Goal: Task Accomplishment & Management: Manage account settings

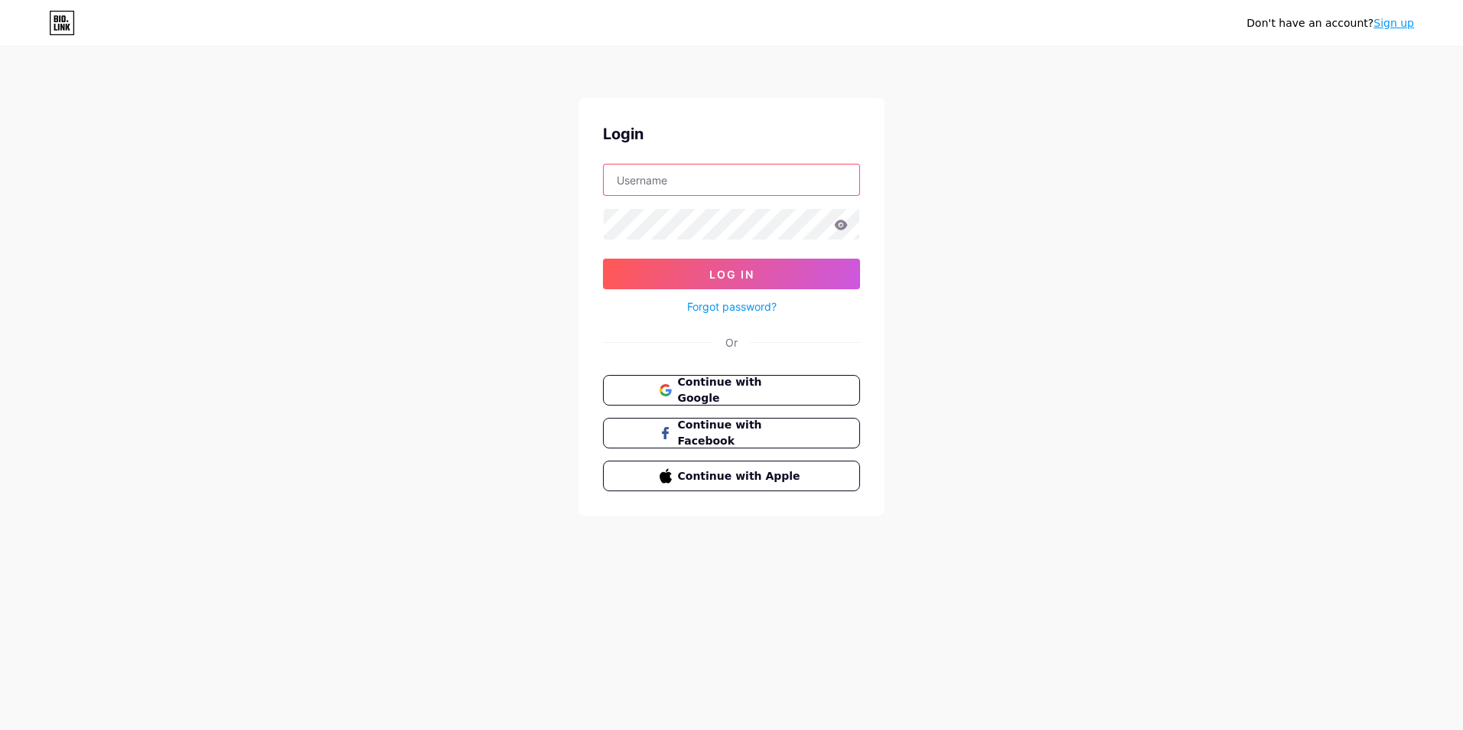
click at [708, 183] on input "text" at bounding box center [732, 180] width 256 height 31
click at [291, 243] on div "Don't have an account? Sign up Login Log In Forgot password? Or Continue with G…" at bounding box center [731, 282] width 1463 height 565
click at [711, 179] on input "text" at bounding box center [732, 180] width 256 height 31
click at [455, 113] on div "Don't have an account? Sign up Login Log In Forgot password? Or Continue with G…" at bounding box center [731, 282] width 1463 height 565
click at [1389, 21] on link "Sign up" at bounding box center [1394, 23] width 41 height 12
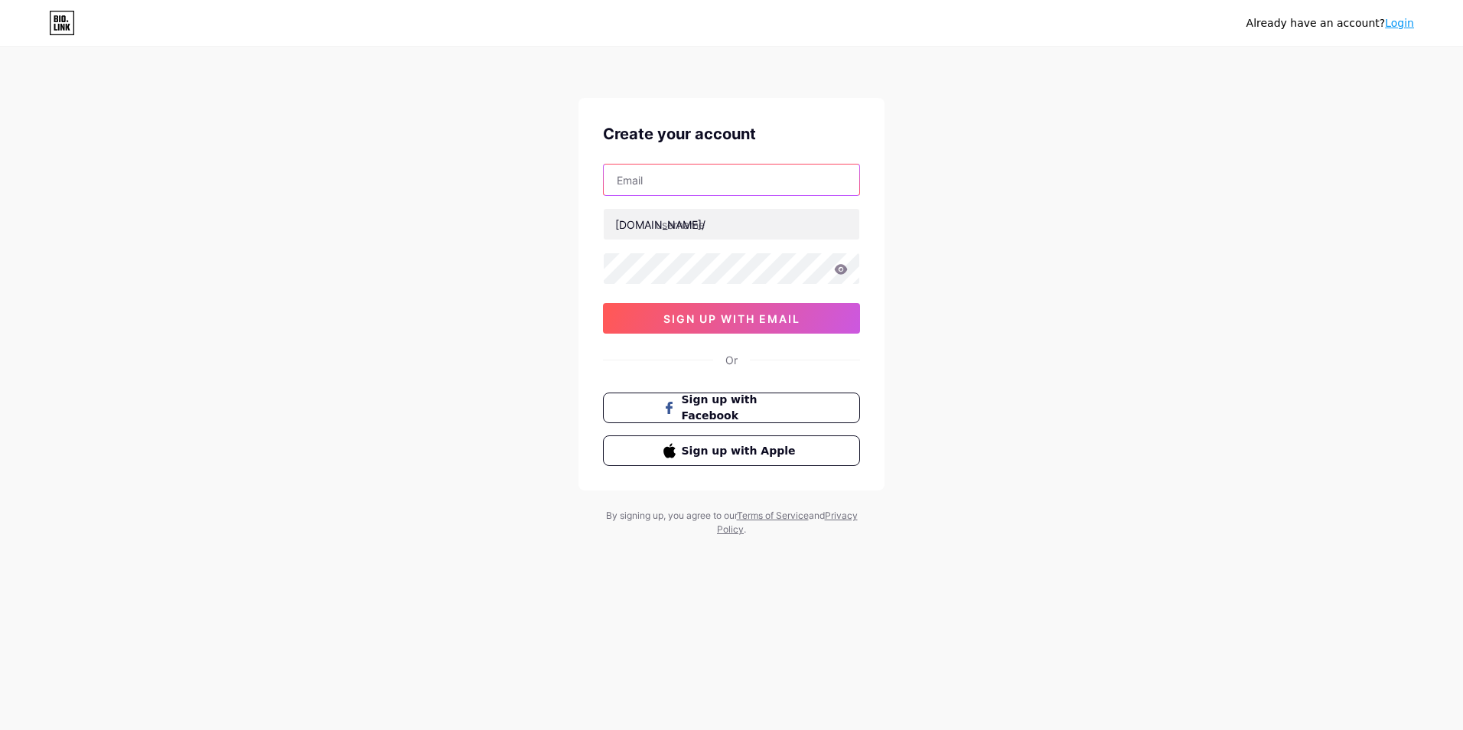
click at [676, 181] on input "text" at bounding box center [732, 180] width 256 height 31
paste input "[EMAIL_ADDRESS][DOMAIN_NAME]"
type input "[EMAIL_ADDRESS][DOMAIN_NAME]"
click at [685, 220] on input "text" at bounding box center [732, 224] width 256 height 31
click at [743, 227] on input "4kwallpapers" at bounding box center [732, 224] width 256 height 31
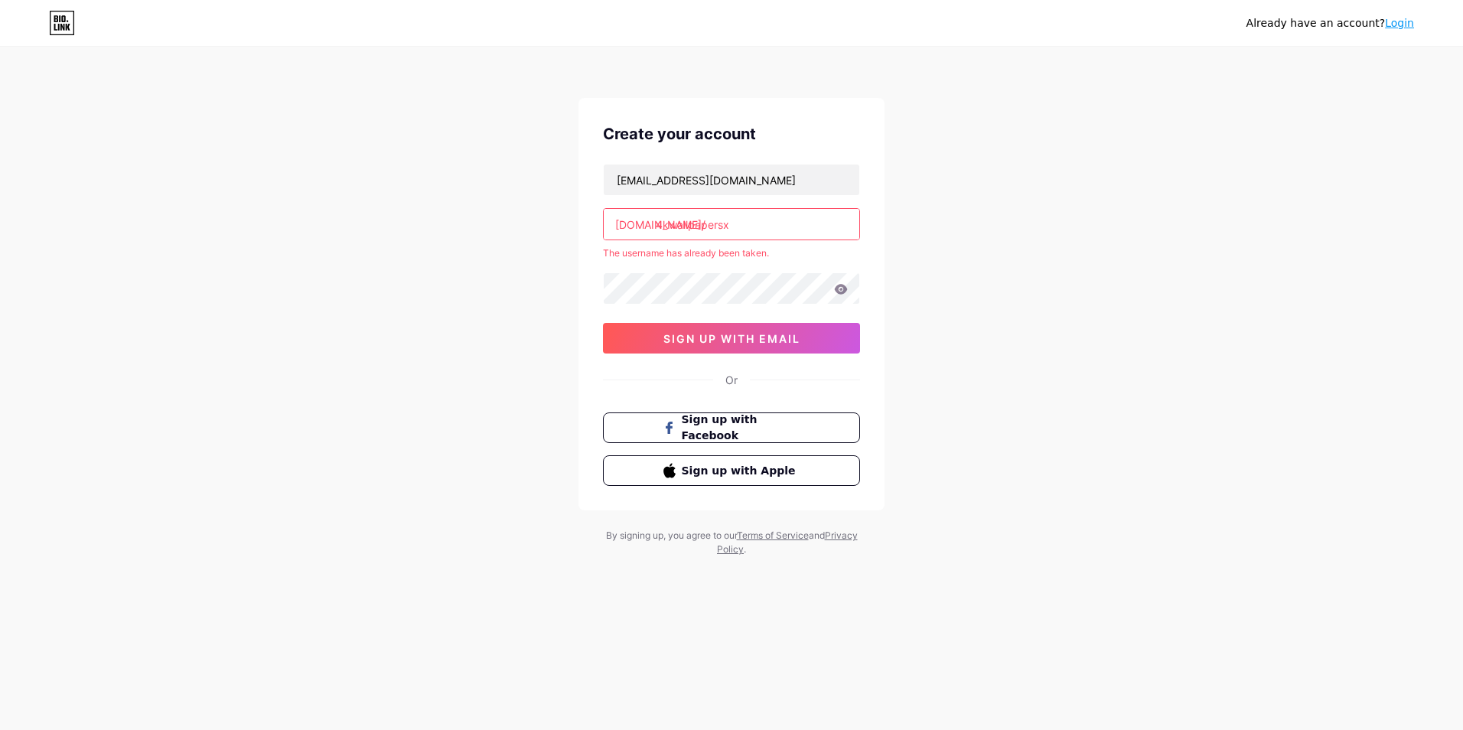
click at [743, 225] on input "4kwallpapersx" at bounding box center [732, 224] width 256 height 31
type input "4kwallpapers"
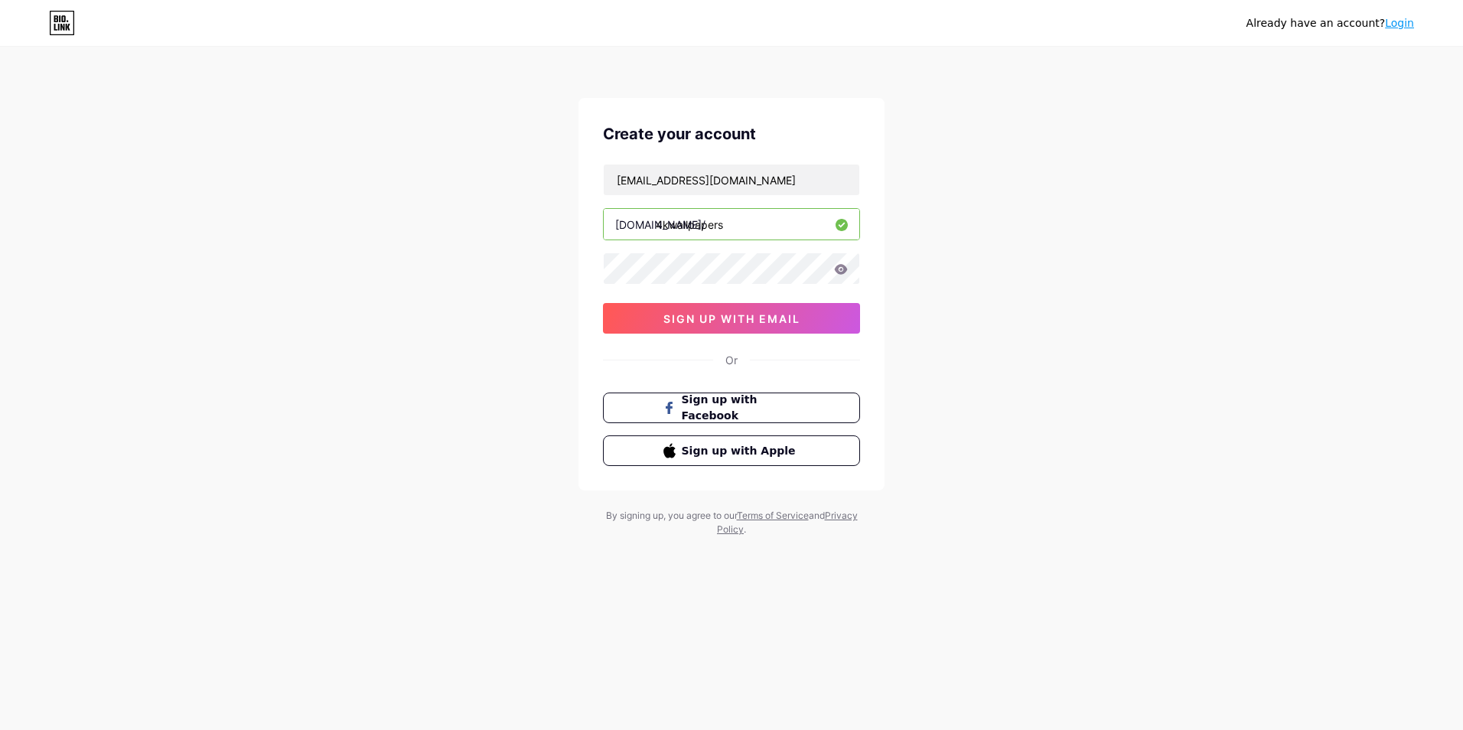
click at [840, 271] on icon at bounding box center [841, 269] width 14 height 11
click at [527, 267] on div "Already have an account? Login Create your account aslamnadaf7474@gmail.com bio…" at bounding box center [731, 293] width 1463 height 586
click at [734, 325] on button "sign up with email" at bounding box center [731, 318] width 257 height 31
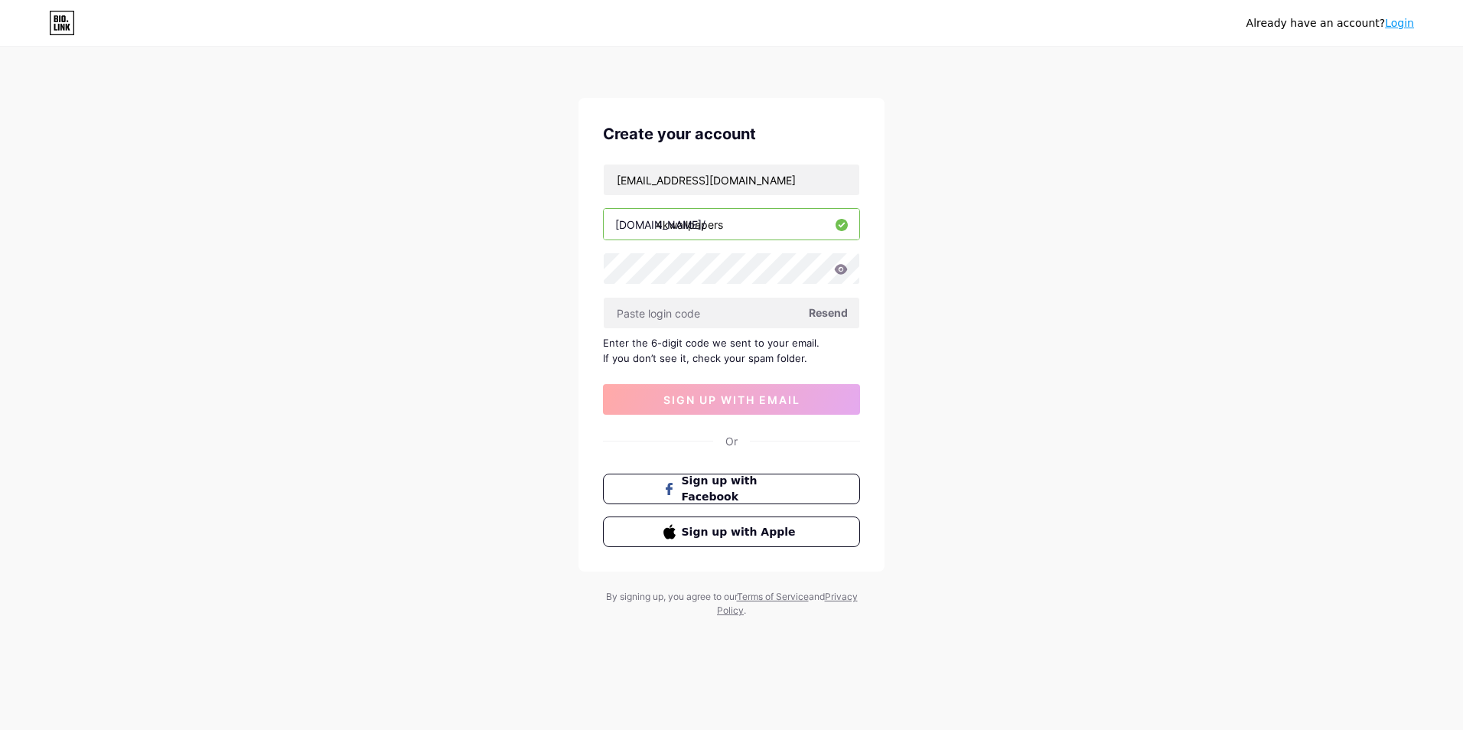
click at [830, 309] on span "Resend" at bounding box center [828, 313] width 39 height 16
click at [49, 29] on icon at bounding box center [62, 23] width 26 height 24
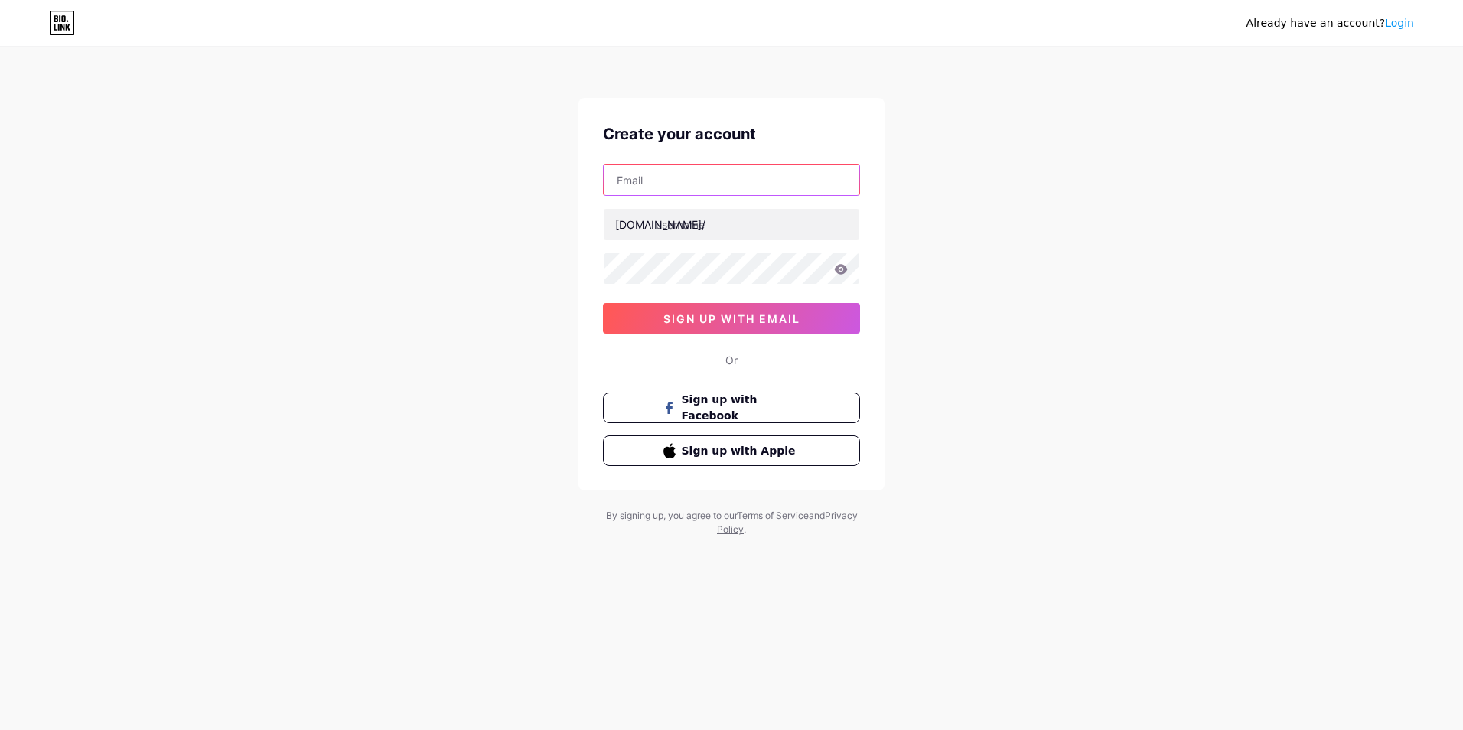
click at [735, 174] on input "text" at bounding box center [732, 180] width 256 height 31
click at [947, 71] on div "Already have an account? Login Create your account [DOMAIN_NAME]/ sign up with …" at bounding box center [731, 293] width 1463 height 586
click at [678, 200] on div "[DOMAIN_NAME]/ sign up with email" at bounding box center [731, 249] width 257 height 170
click at [678, 184] on input "text" at bounding box center [732, 180] width 256 height 31
click at [556, 259] on div "Already have an account? Login Create your account [DOMAIN_NAME]/ sign up with …" at bounding box center [731, 293] width 1463 height 586
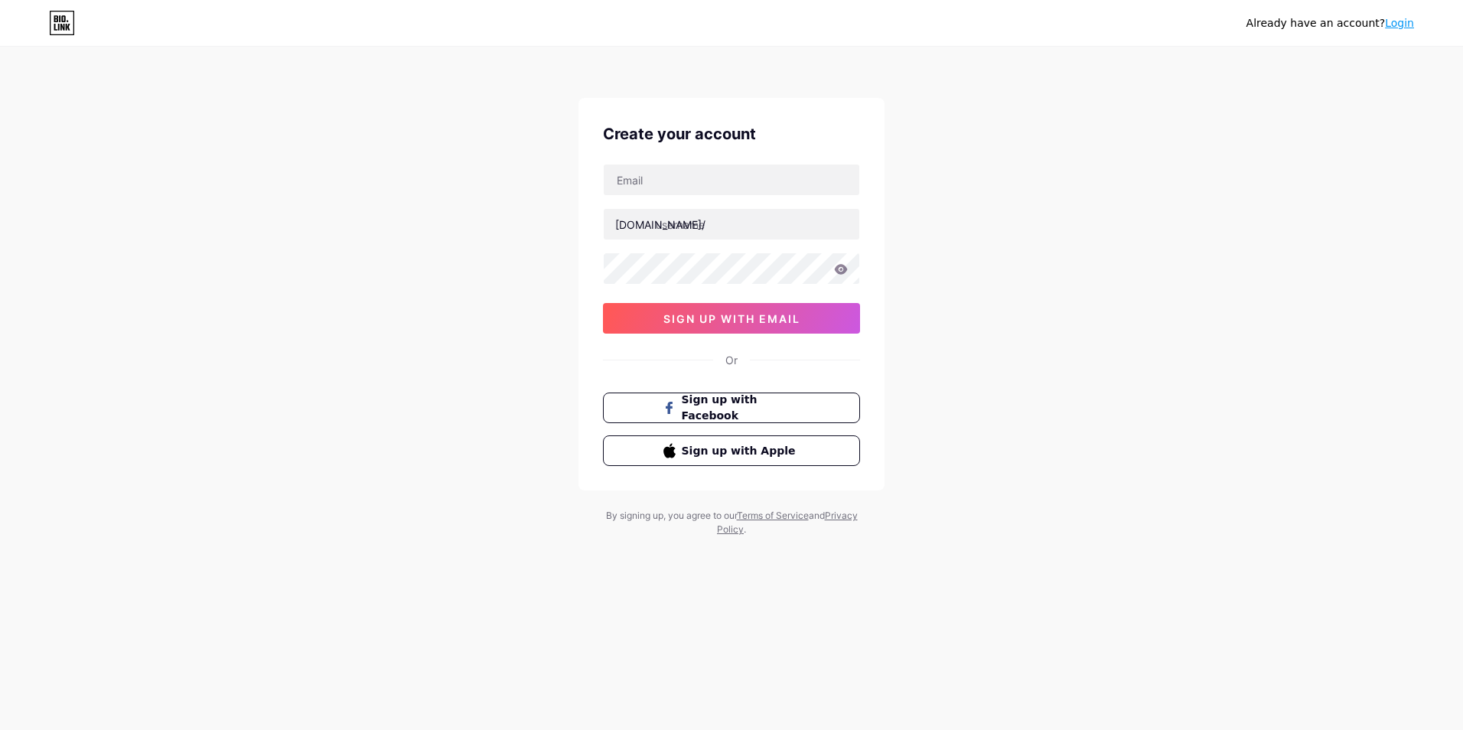
click at [719, 201] on div "[DOMAIN_NAME]/ sign up with email" at bounding box center [731, 249] width 257 height 170
click at [718, 189] on input "text" at bounding box center [732, 180] width 256 height 31
paste input "[EMAIL_ADDRESS][DOMAIN_NAME]"
type input "[EMAIL_ADDRESS][DOMAIN_NAME]"
click at [677, 227] on input "text" at bounding box center [732, 224] width 256 height 31
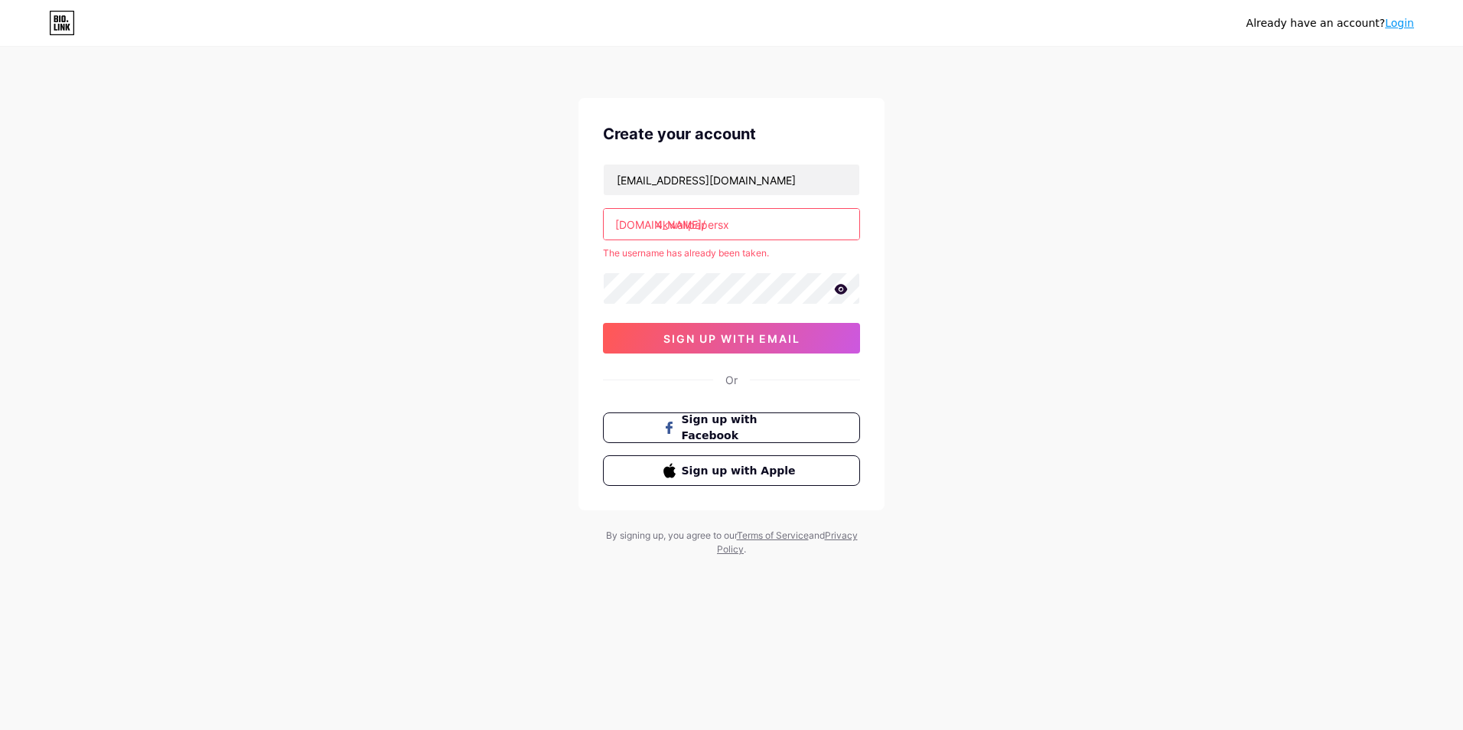
click at [755, 225] on input "4kwallpapersx" at bounding box center [732, 224] width 256 height 31
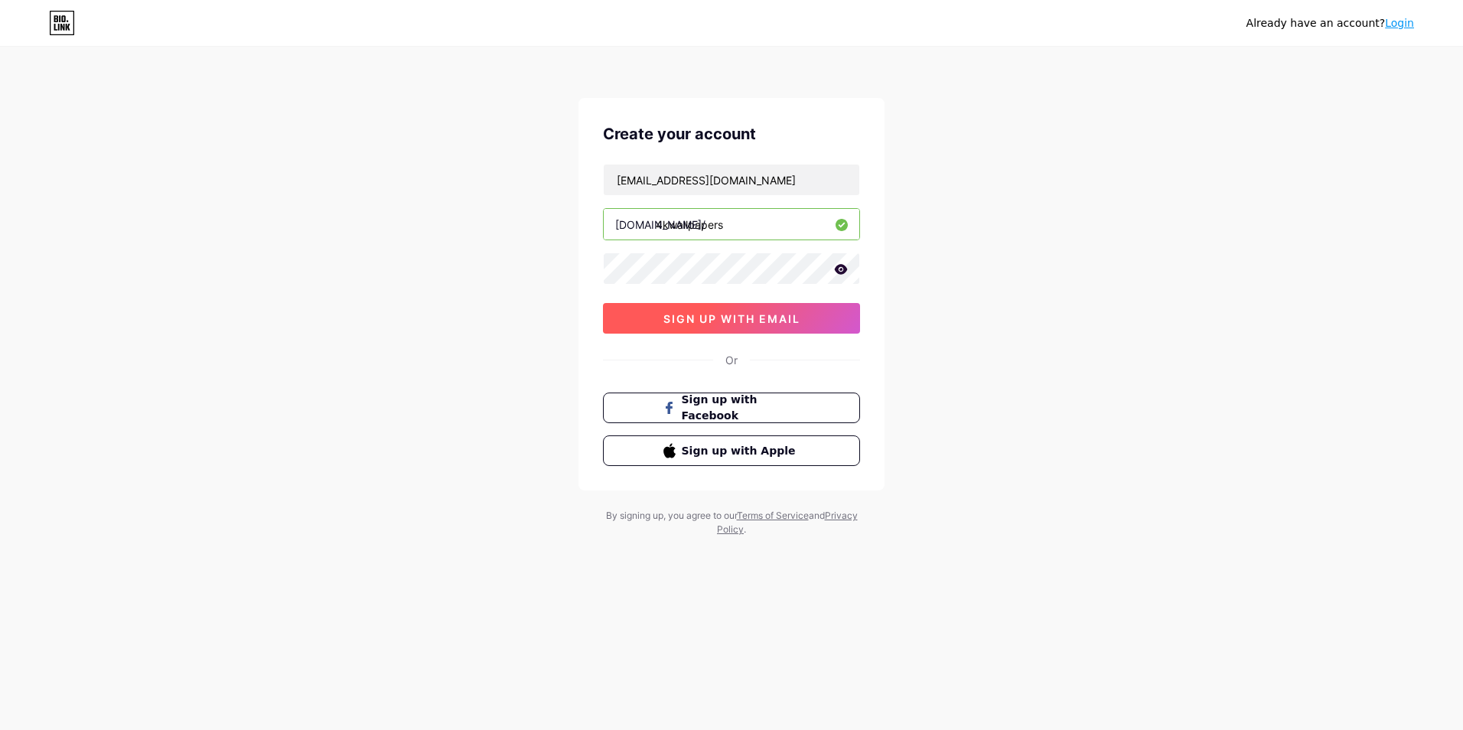
type input "4kwallpapers"
click at [734, 315] on span "sign up with email" at bounding box center [732, 318] width 137 height 13
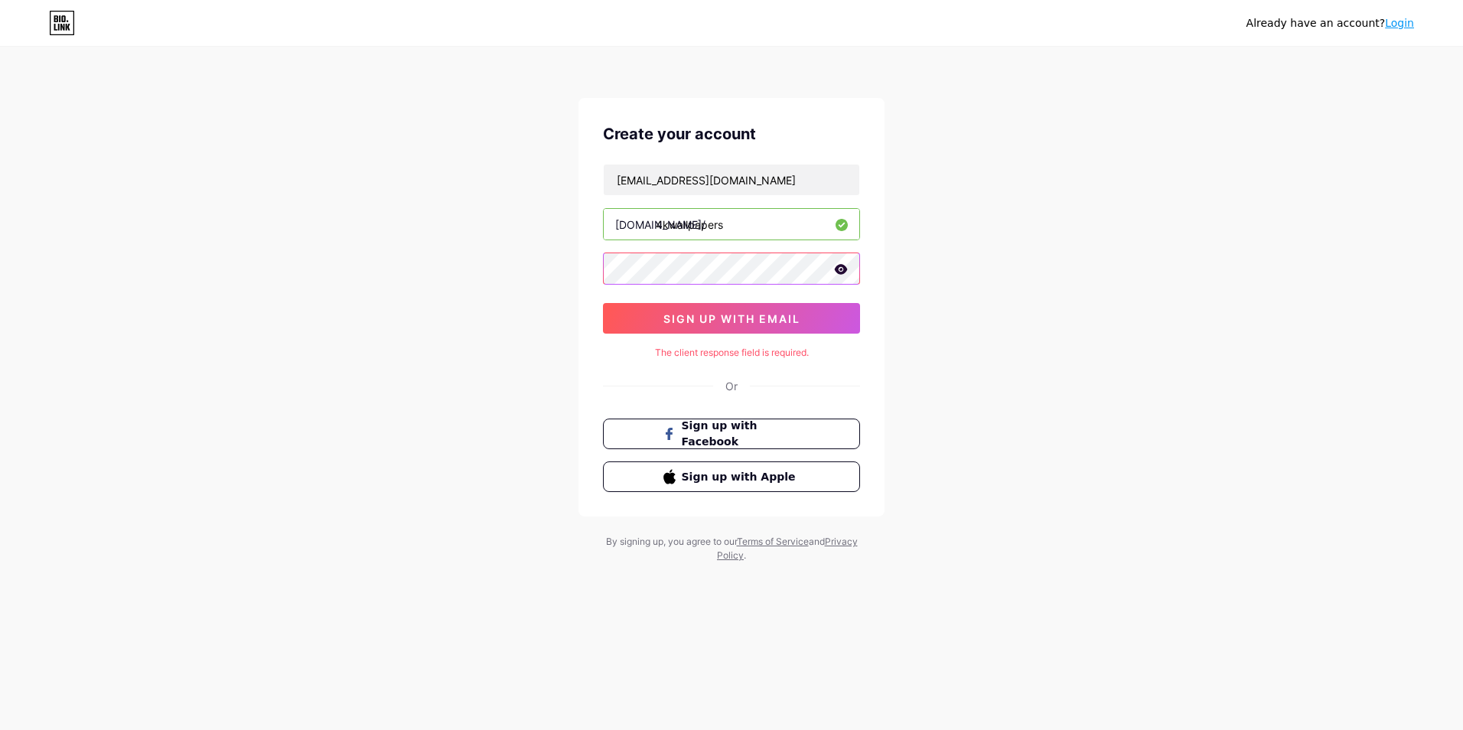
click at [477, 252] on div "Already have an account? Login Create your account [EMAIL_ADDRESS][DOMAIN_NAME]…" at bounding box center [731, 306] width 1463 height 612
click at [718, 319] on span "sign up with email" at bounding box center [732, 318] width 137 height 13
click at [716, 315] on span "sign up with email" at bounding box center [732, 318] width 137 height 13
click at [1392, 17] on link "Login" at bounding box center [1399, 23] width 29 height 12
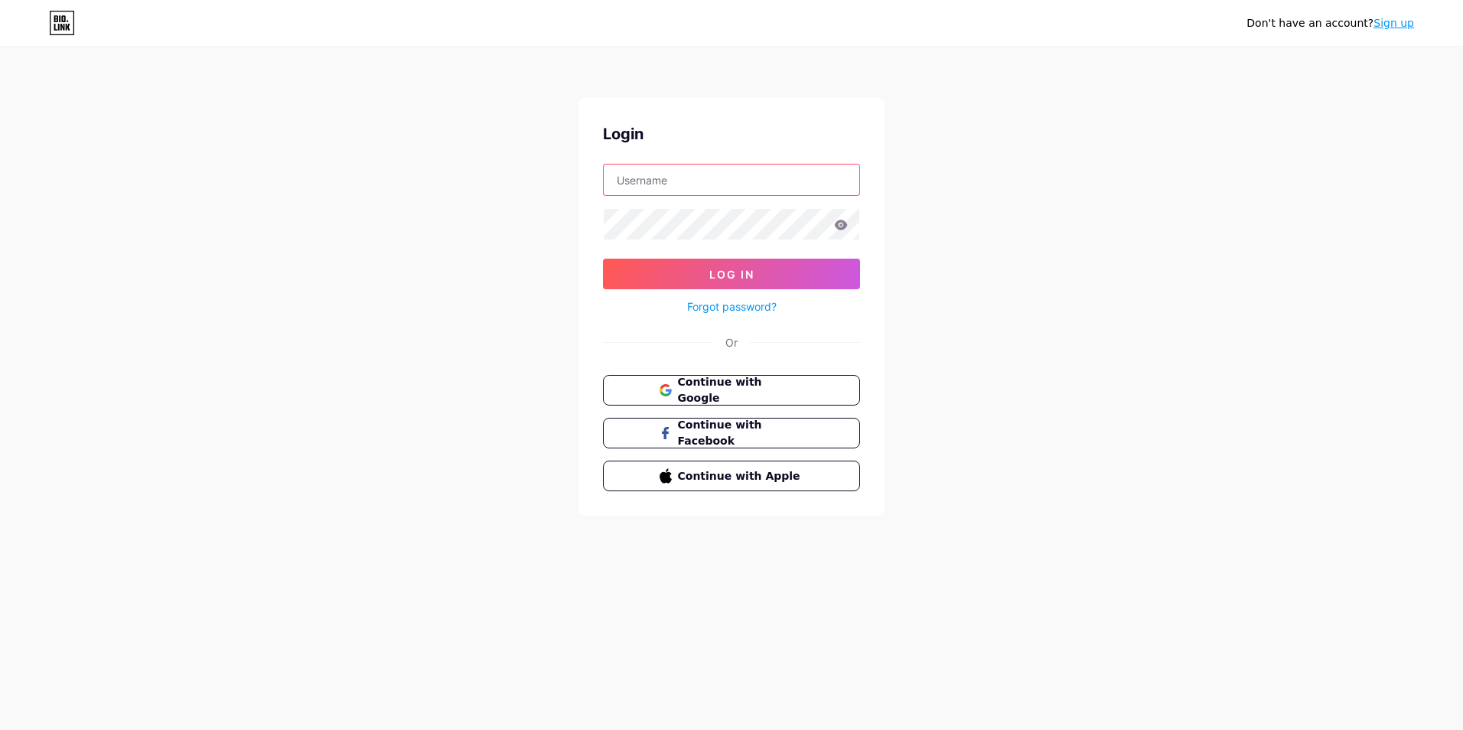
click at [730, 184] on input "text" at bounding box center [732, 180] width 256 height 31
click at [824, 149] on div "Login Log In Forgot password? Or Continue with Google Continue with Facebook Co…" at bounding box center [732, 307] width 306 height 418
click at [686, 188] on input "text" at bounding box center [732, 180] width 256 height 31
paste input "[EMAIL_ADDRESS][DOMAIN_NAME]"
type input "[EMAIL_ADDRESS][DOMAIN_NAME]"
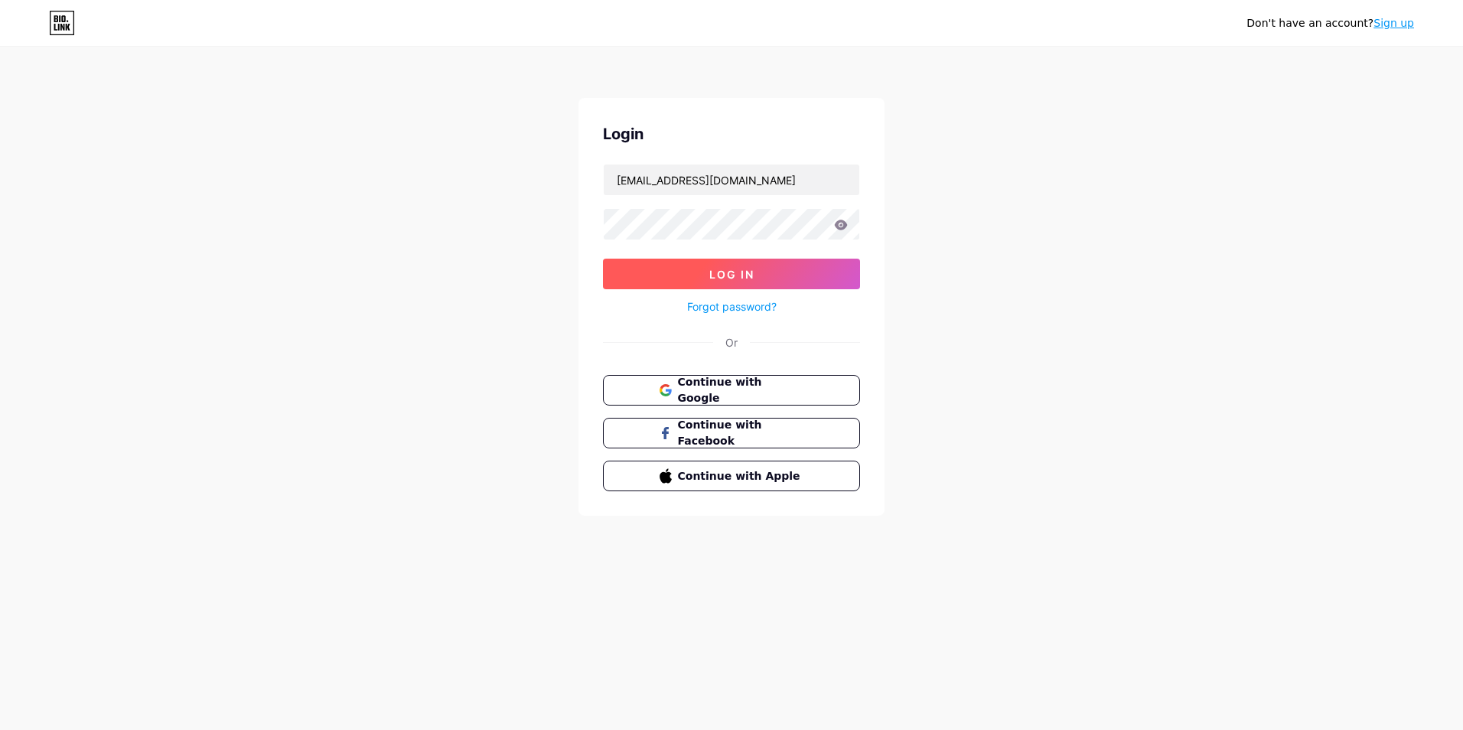
click at [739, 266] on button "Log In" at bounding box center [731, 274] width 257 height 31
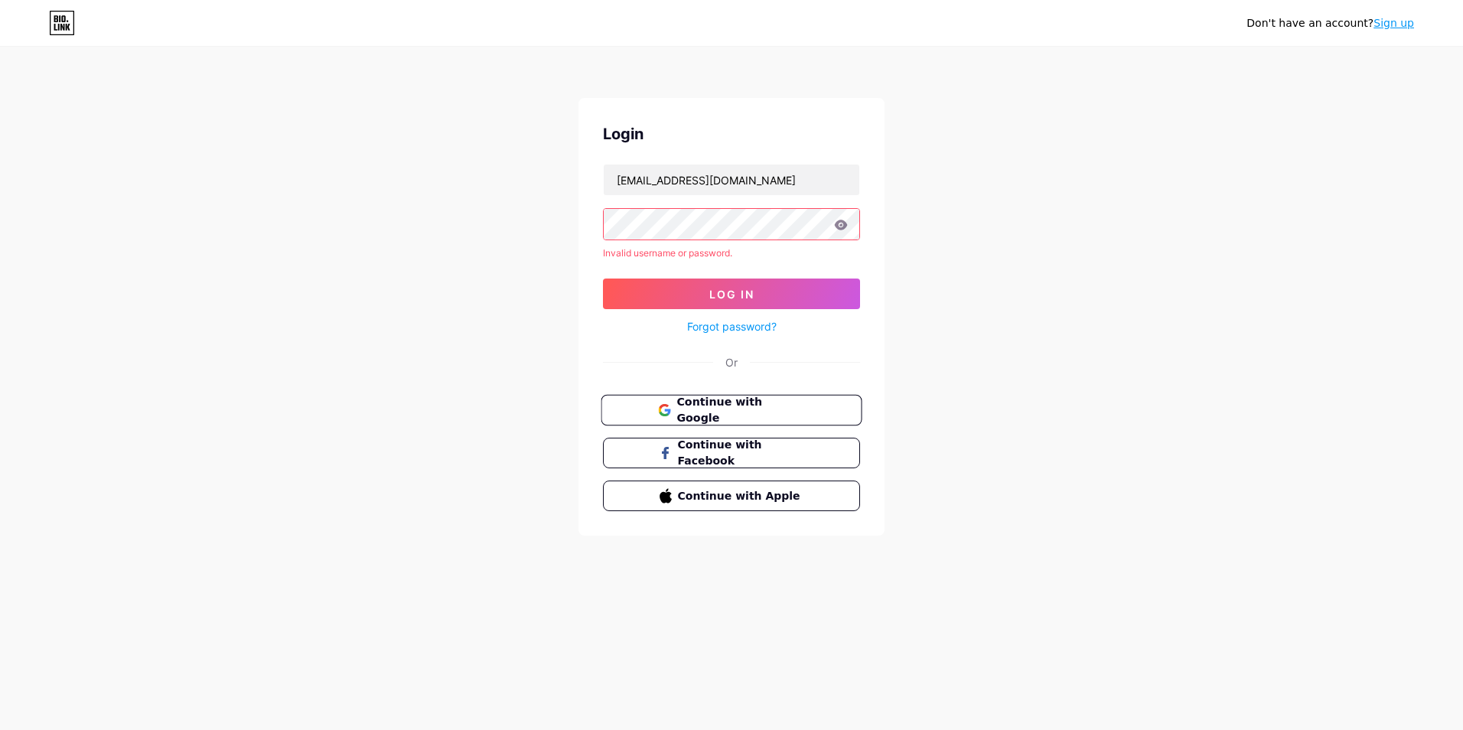
click at [772, 416] on span "Continue with Google" at bounding box center [741, 410] width 128 height 33
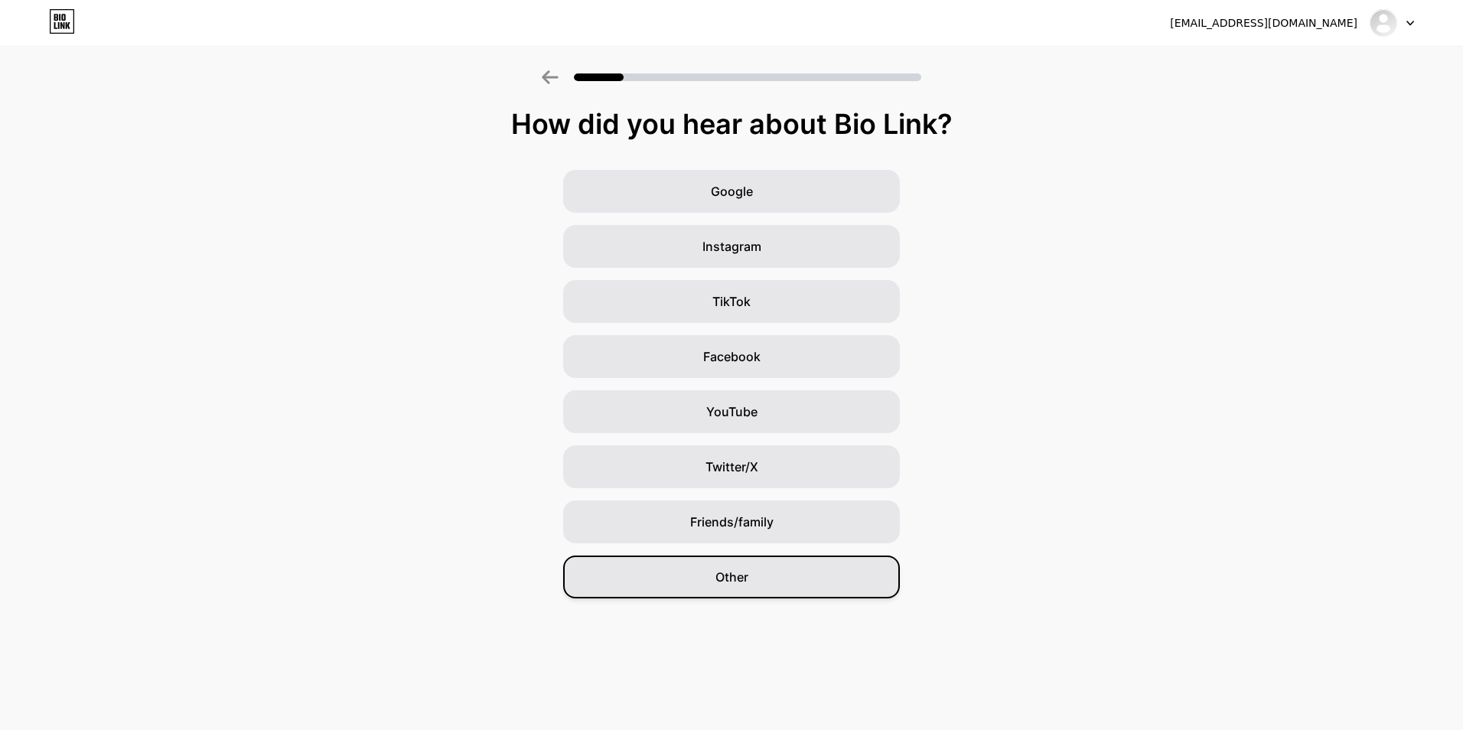
click at [748, 595] on div "Other" at bounding box center [731, 577] width 337 height 43
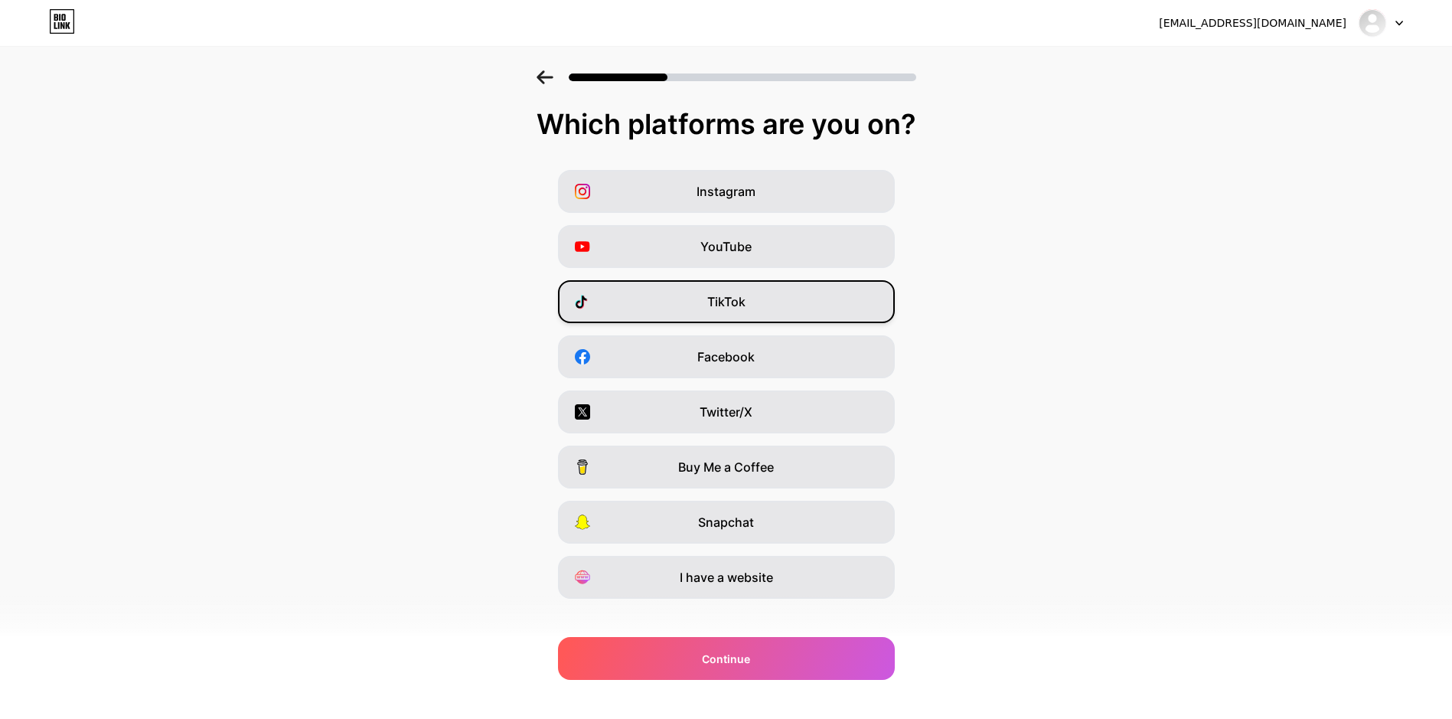
click at [772, 298] on div "TikTok" at bounding box center [726, 301] width 337 height 43
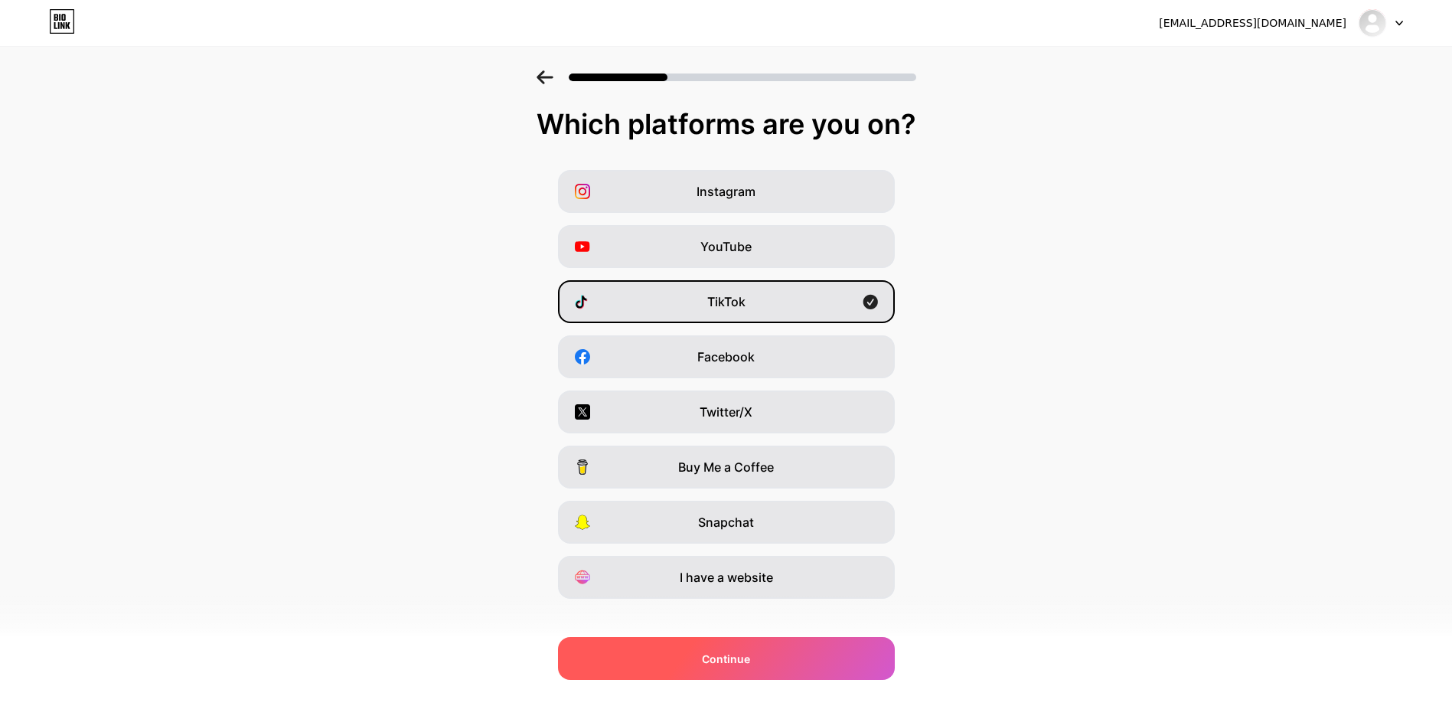
click at [785, 673] on div "Continue" at bounding box center [726, 658] width 337 height 43
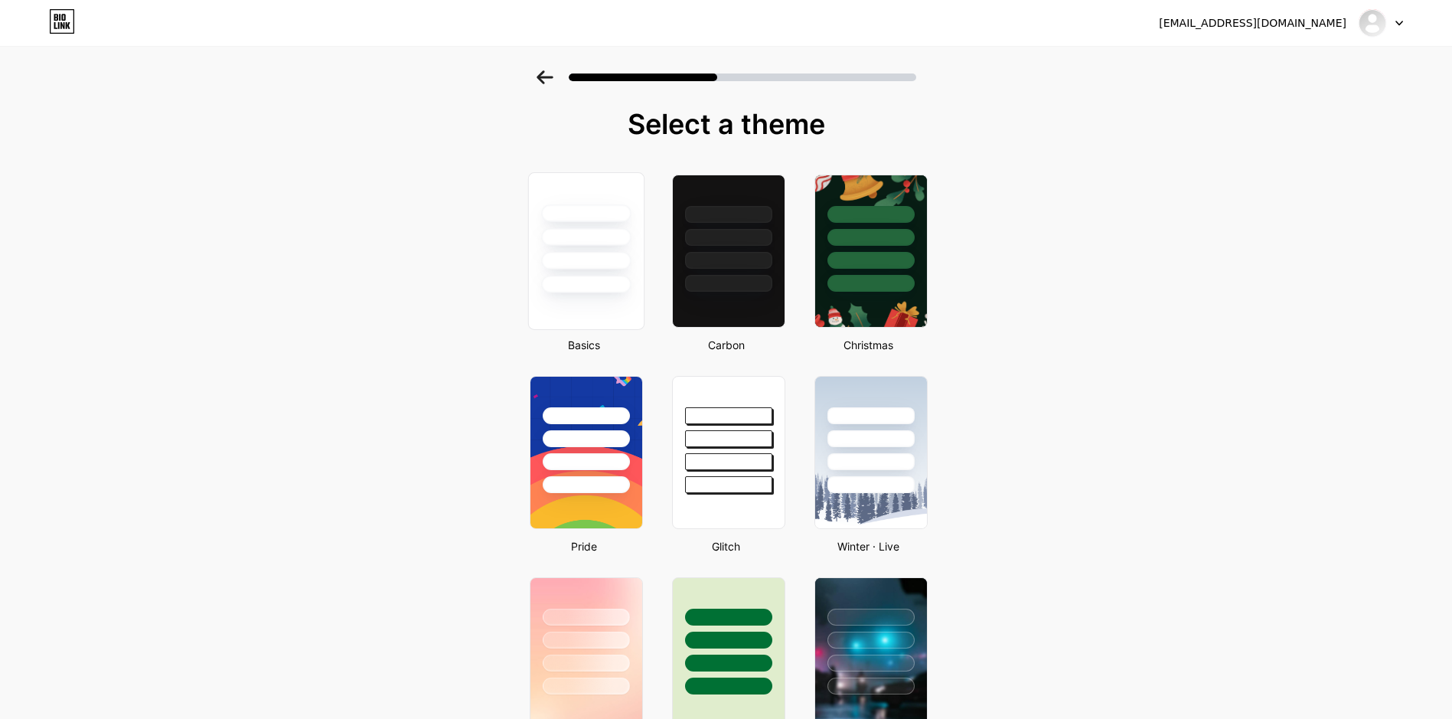
click at [605, 259] on div at bounding box center [586, 261] width 90 height 18
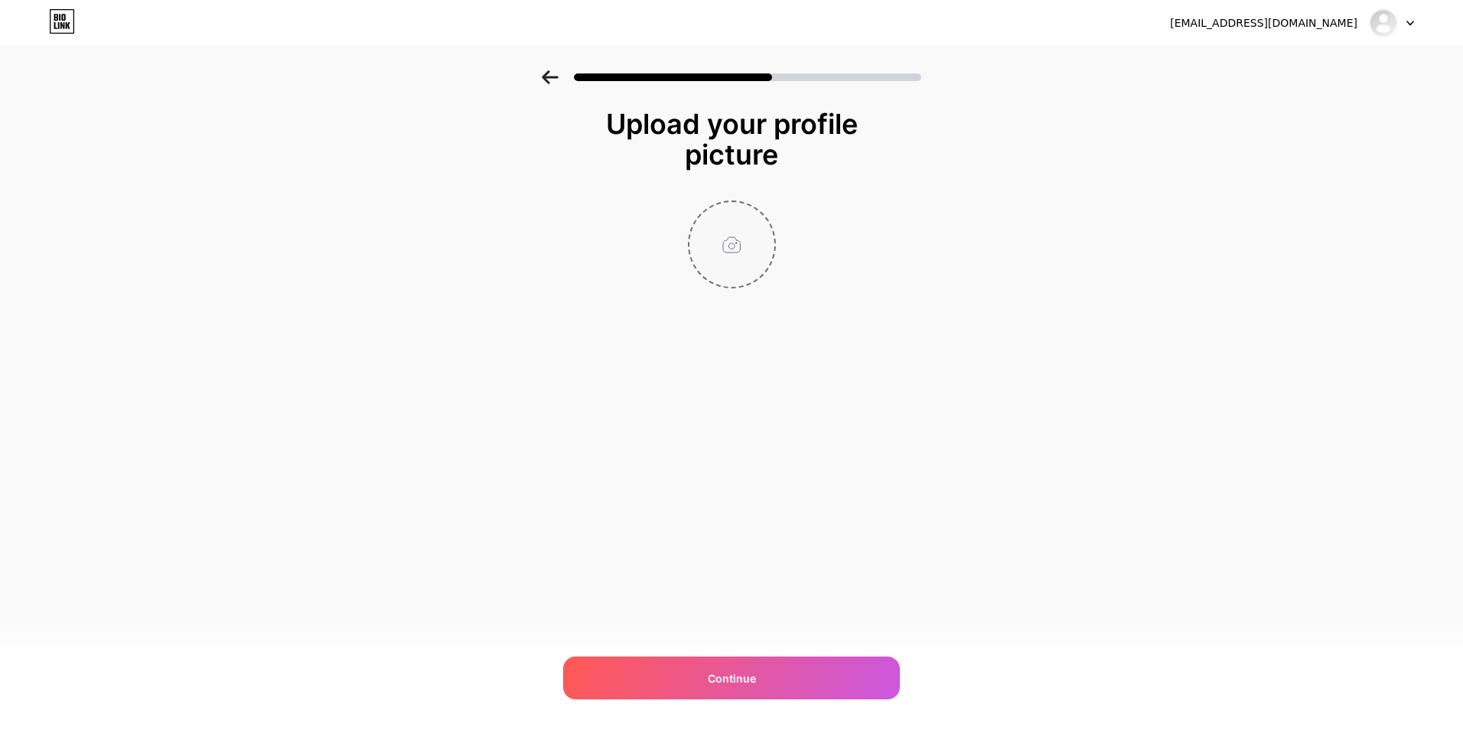
click at [741, 236] on input "file" at bounding box center [732, 244] width 85 height 85
type input "C:\fakepath\Flux.png"
click at [739, 243] on span at bounding box center [731, 245] width 17 height 17
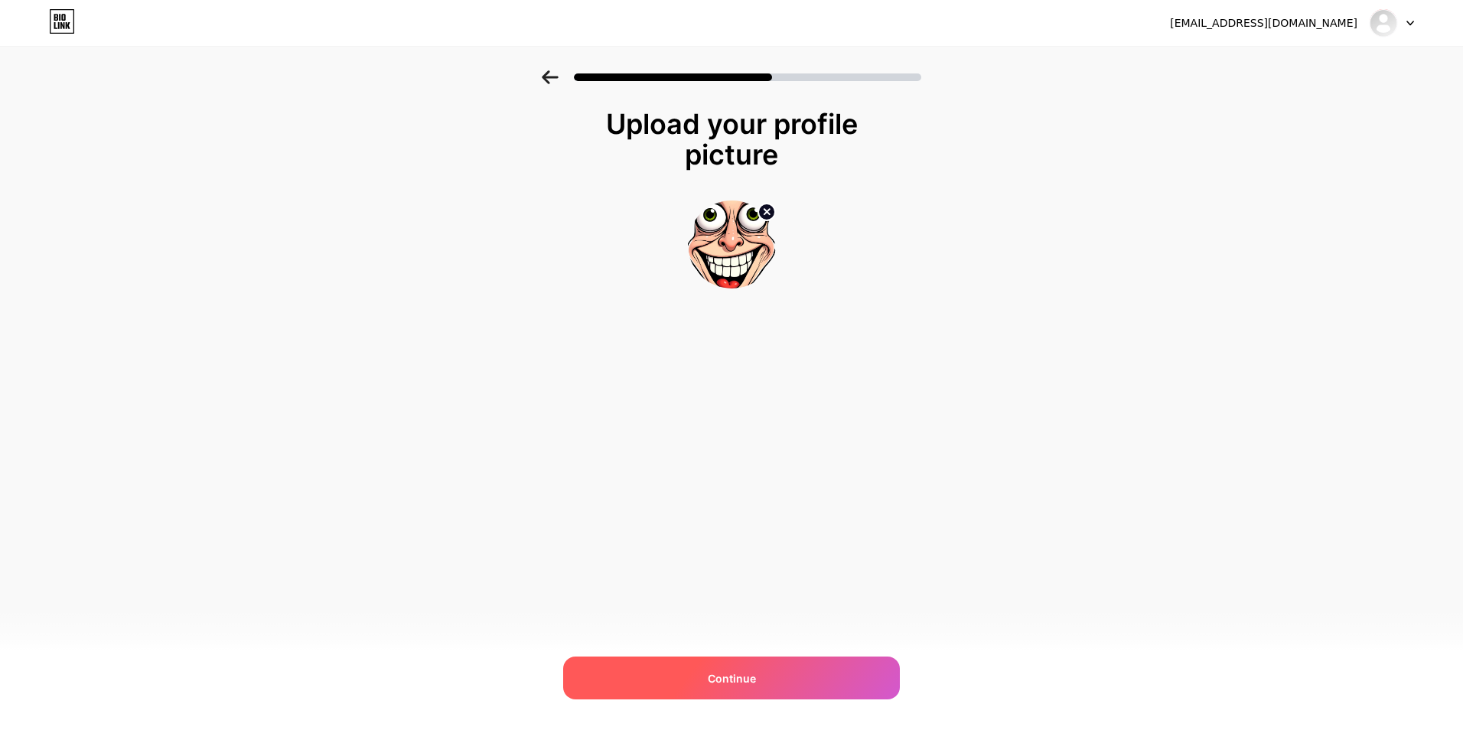
click at [762, 677] on div "Continue" at bounding box center [731, 678] width 337 height 43
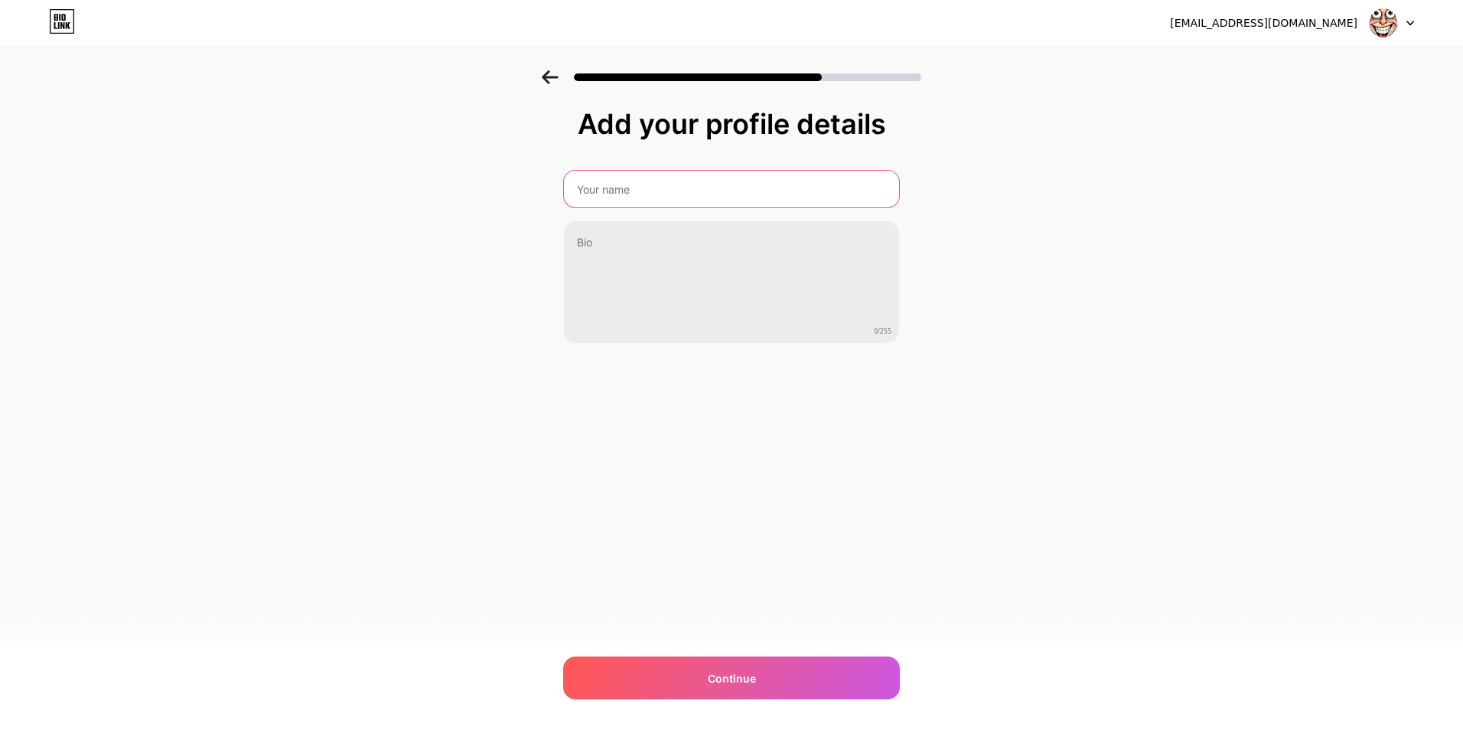
click at [651, 173] on input "text" at bounding box center [731, 189] width 335 height 37
type input "sss"
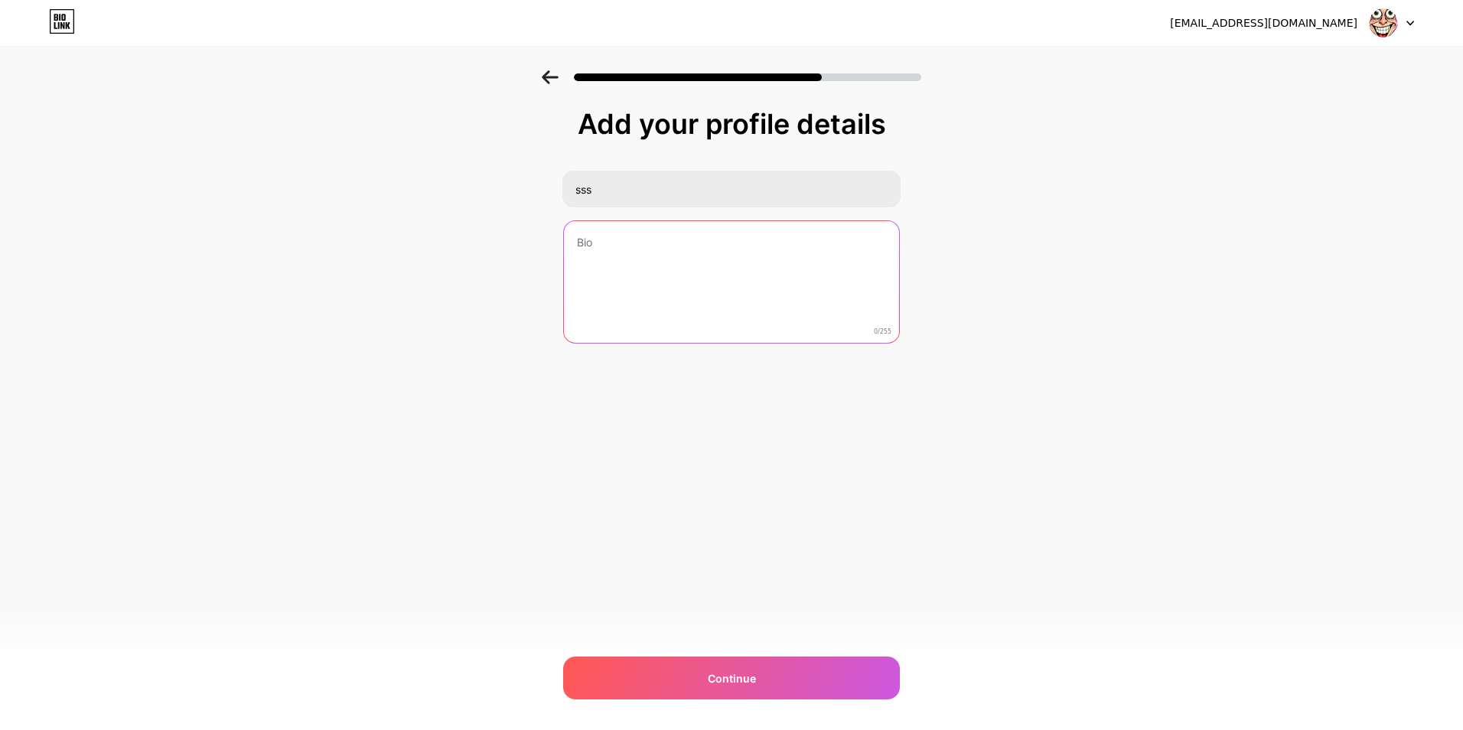
click at [605, 260] on textarea at bounding box center [731, 282] width 335 height 123
type textarea "sss"
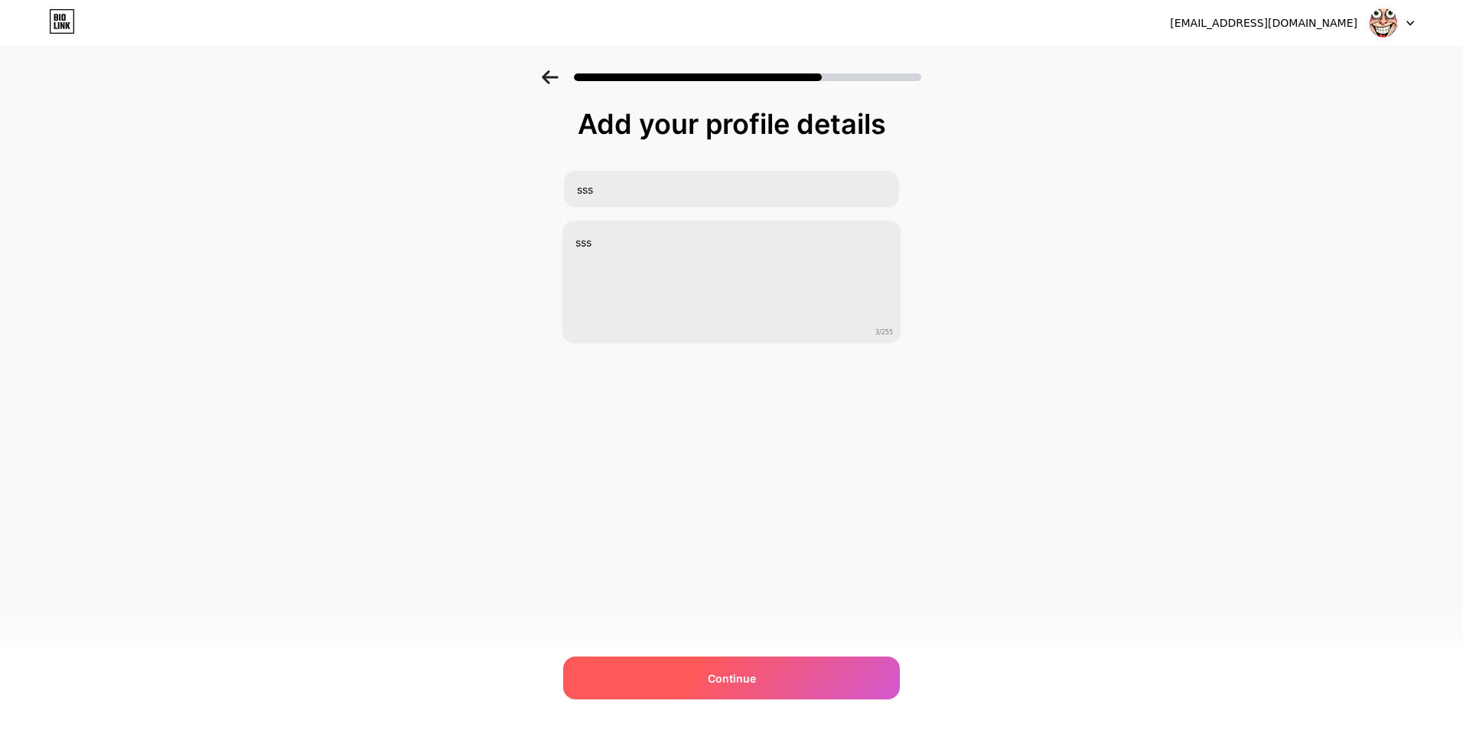
click at [770, 671] on div "Continue" at bounding box center [731, 678] width 337 height 43
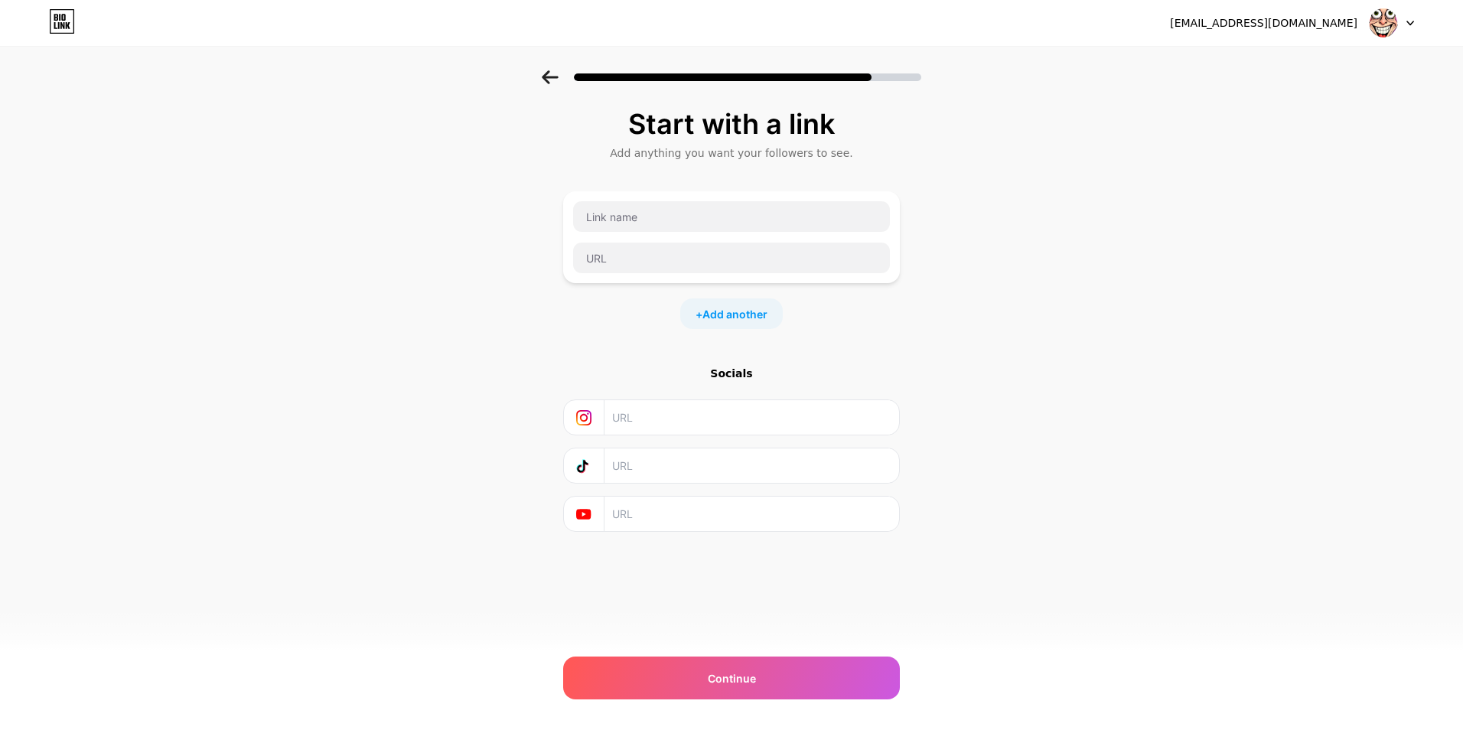
click at [739, 328] on div "+ Add another" at bounding box center [731, 314] width 103 height 31
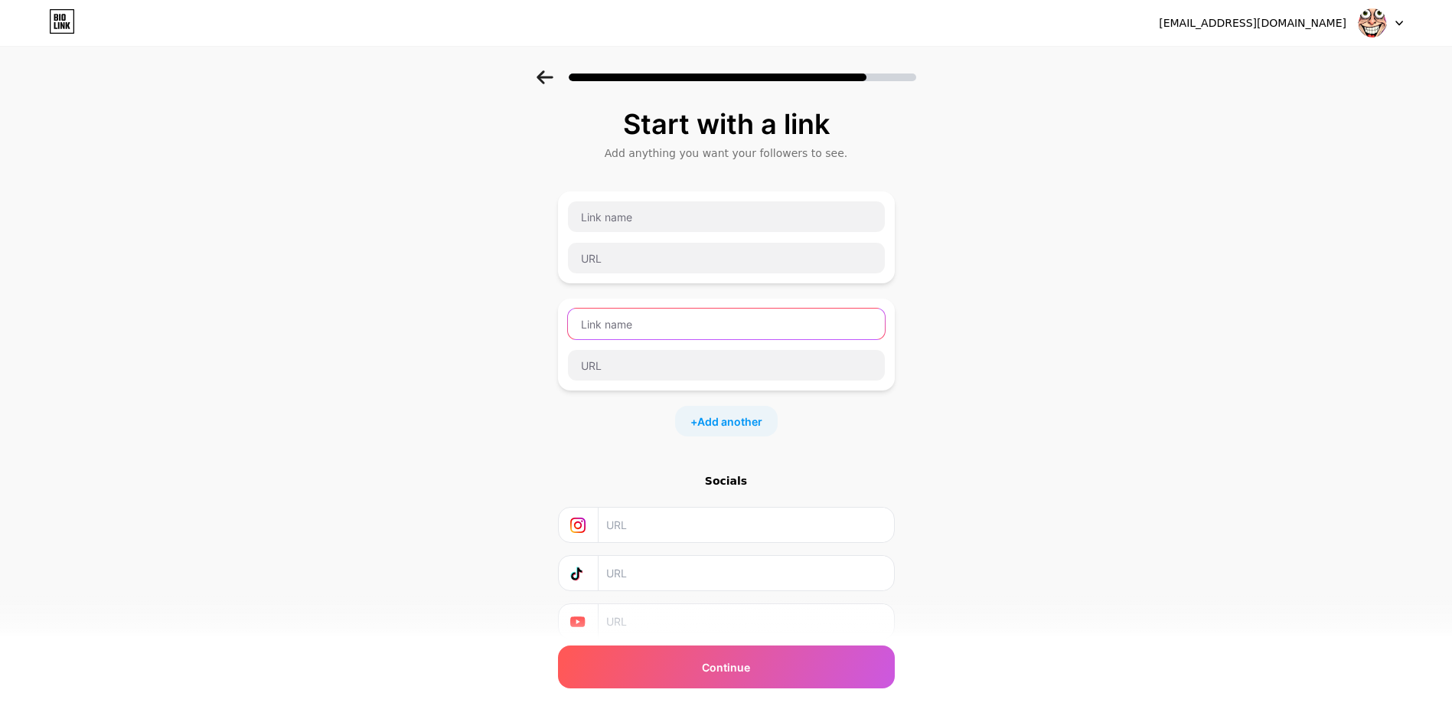
click at [739, 321] on input "text" at bounding box center [726, 323] width 317 height 31
click at [699, 223] on input "text" at bounding box center [726, 216] width 317 height 31
type input "sdaa"
click at [658, 262] on input "text" at bounding box center [726, 258] width 317 height 31
paste input "https://www.google.com/"
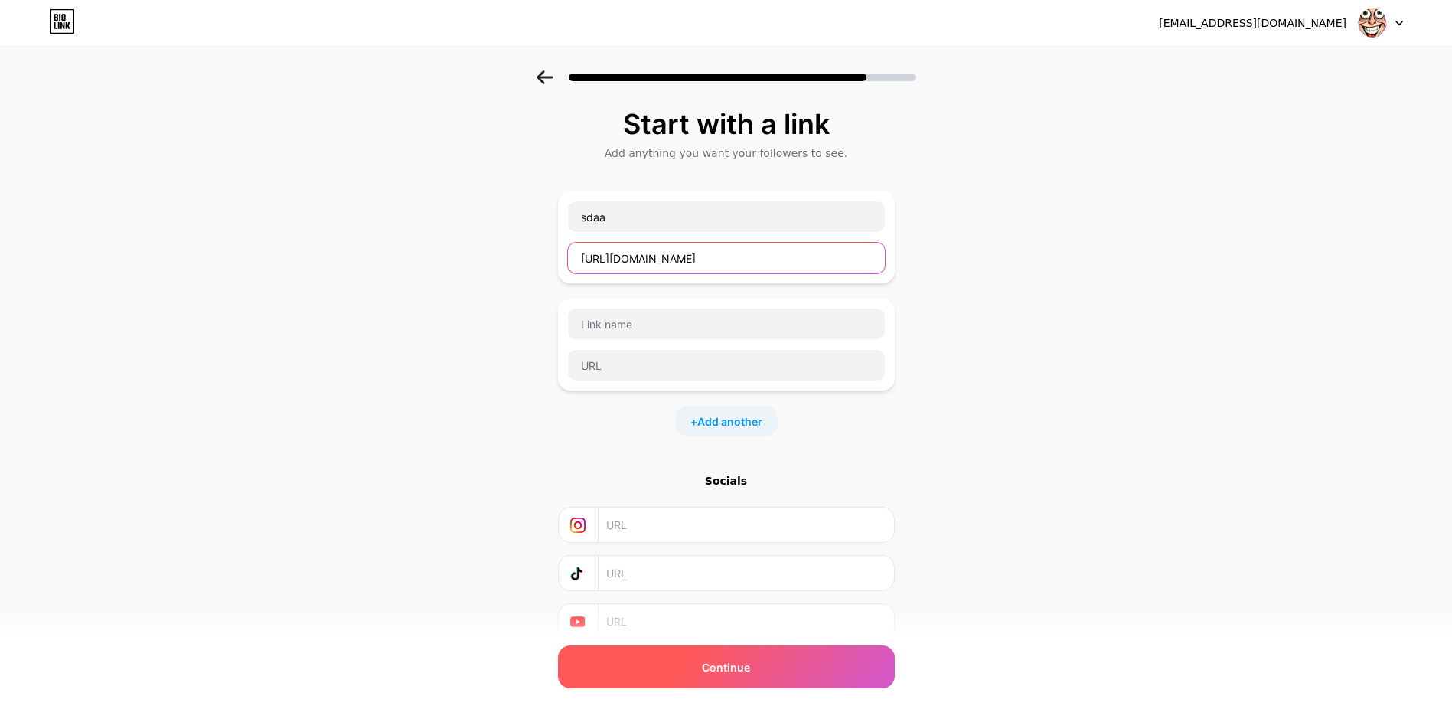
type input "https://www.google.com/"
click at [739, 674] on span "Continue" at bounding box center [726, 667] width 48 height 16
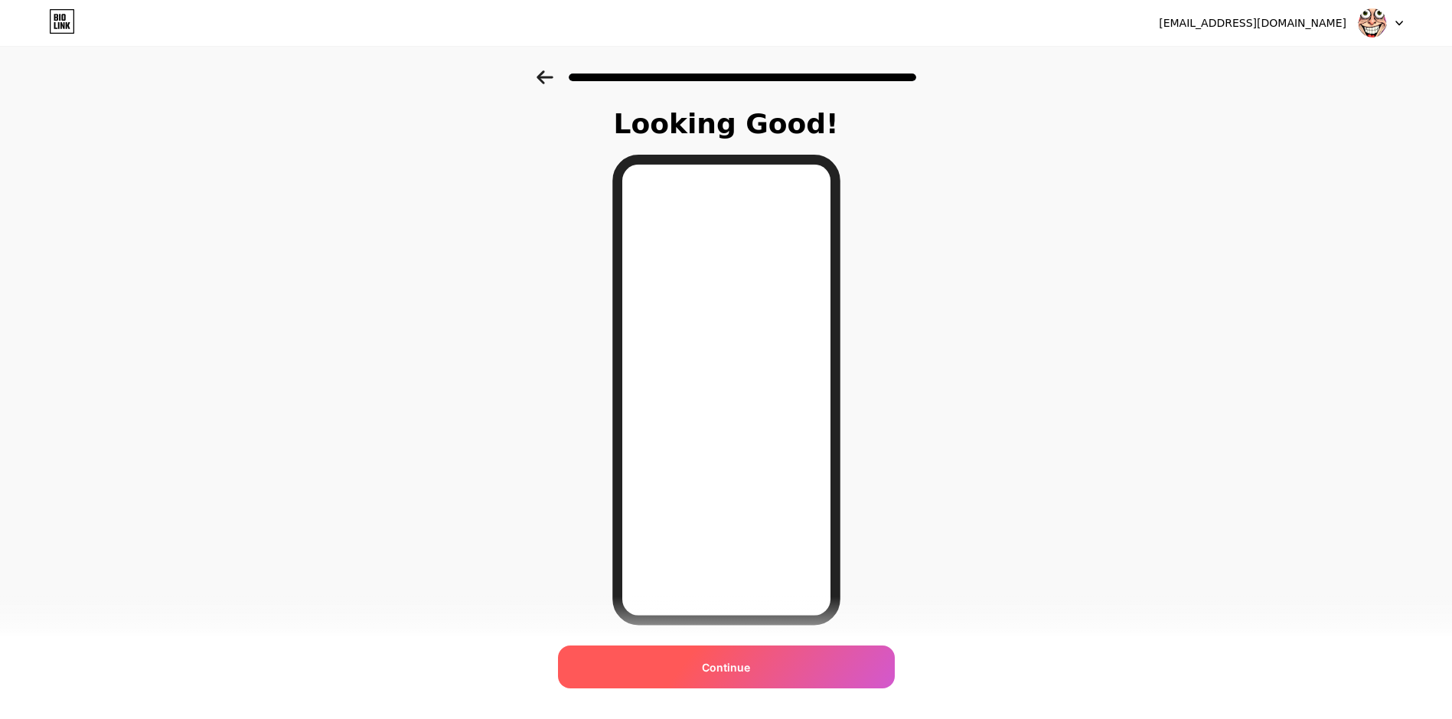
click at [755, 652] on div "Continue" at bounding box center [726, 666] width 337 height 43
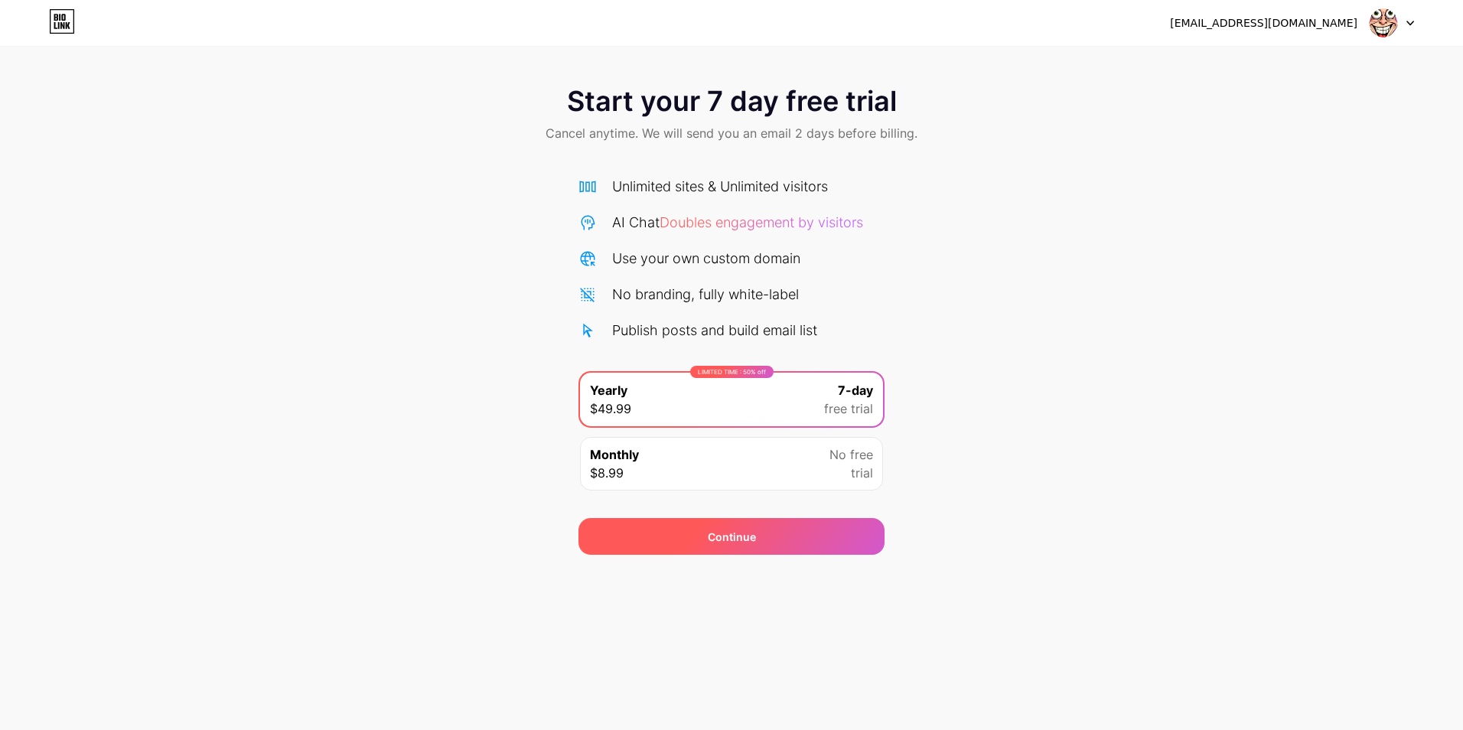
click at [780, 527] on div "Continue" at bounding box center [732, 536] width 306 height 37
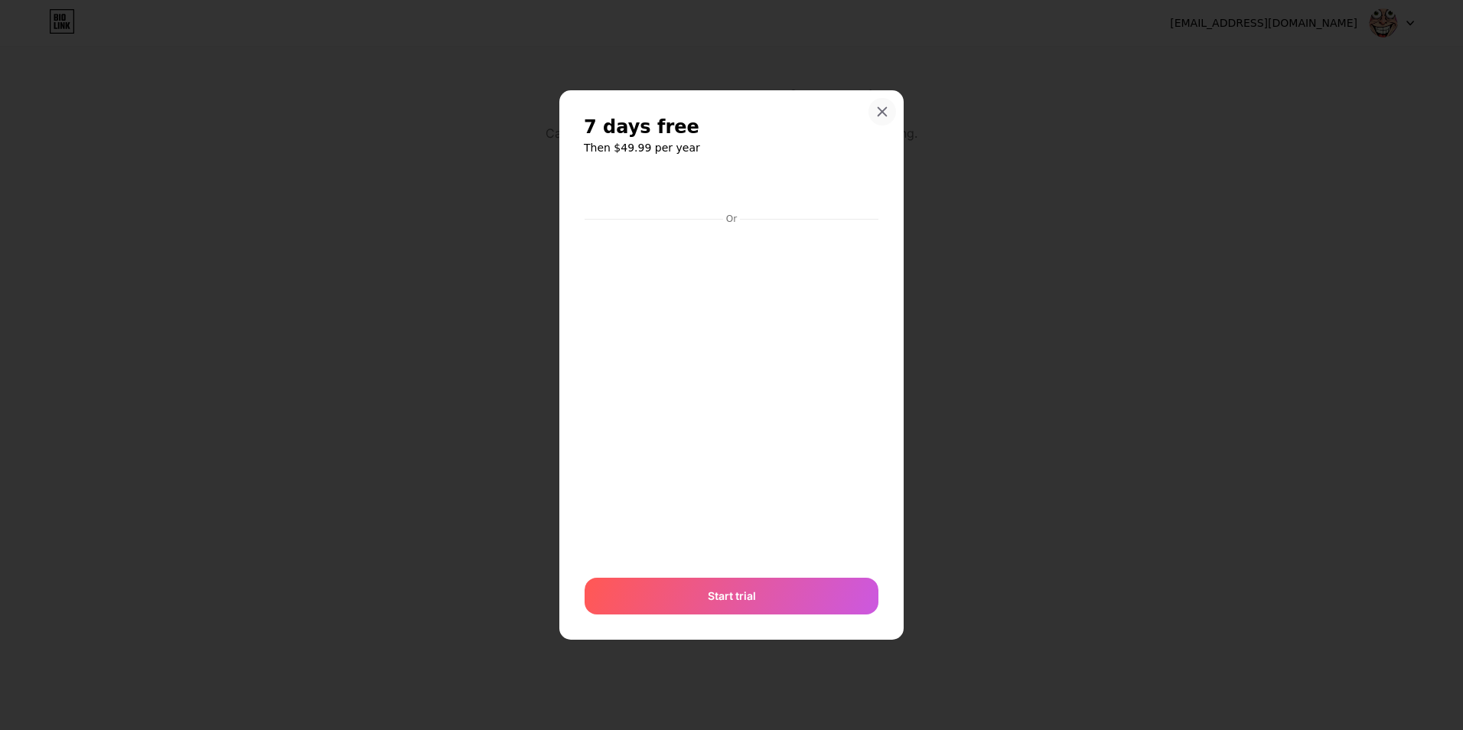
click at [879, 115] on icon at bounding box center [883, 112] width 8 height 8
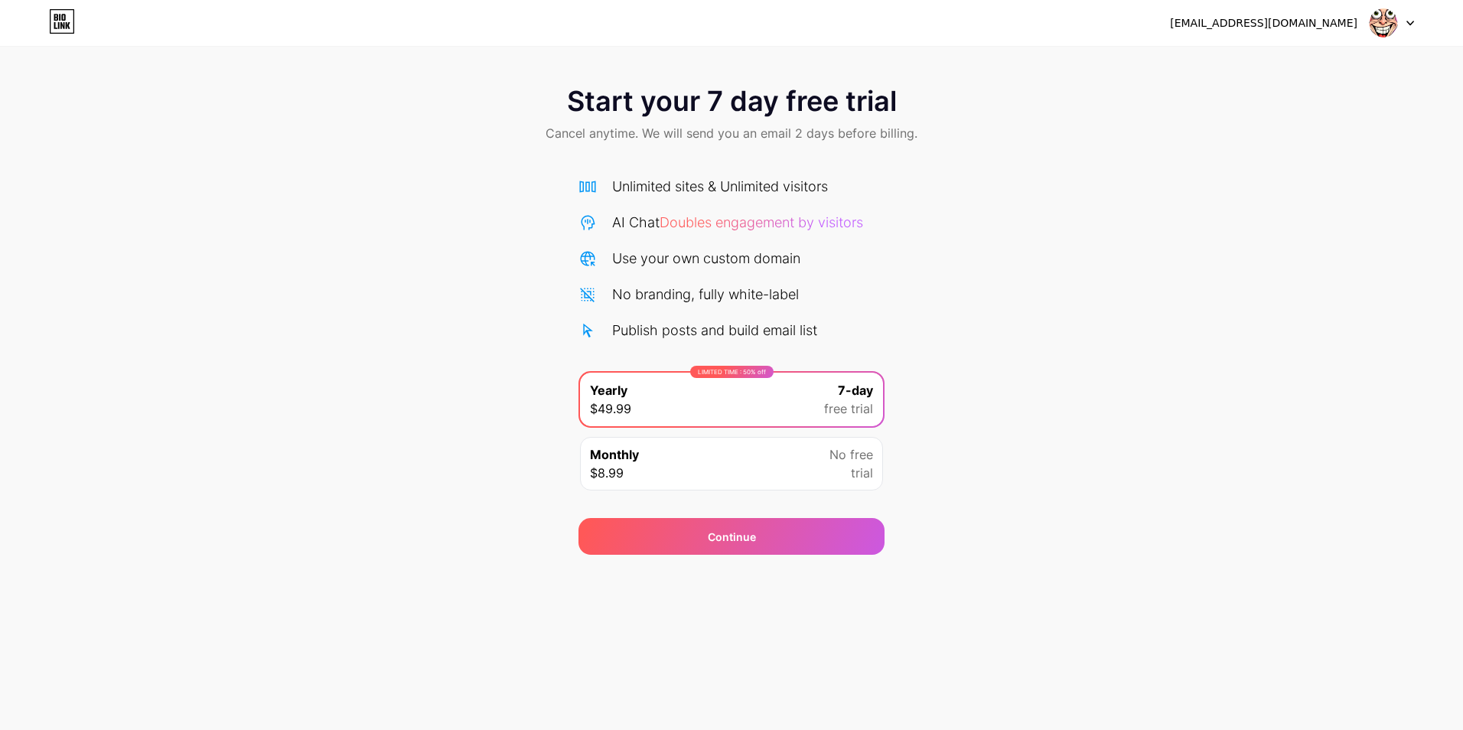
click at [752, 449] on div "Monthly $8.99 No free trial" at bounding box center [731, 464] width 303 height 54
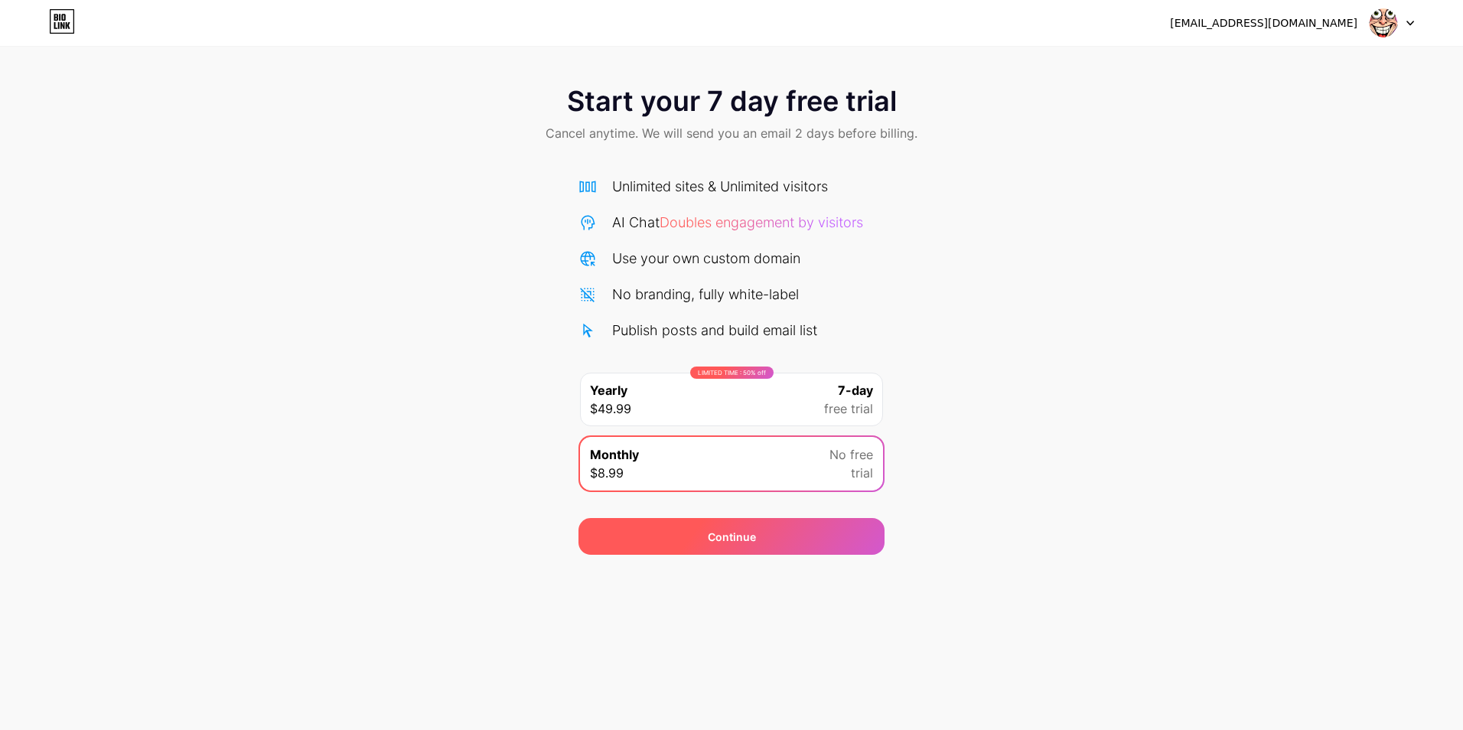
click at [731, 527] on div "Continue" at bounding box center [732, 536] width 306 height 37
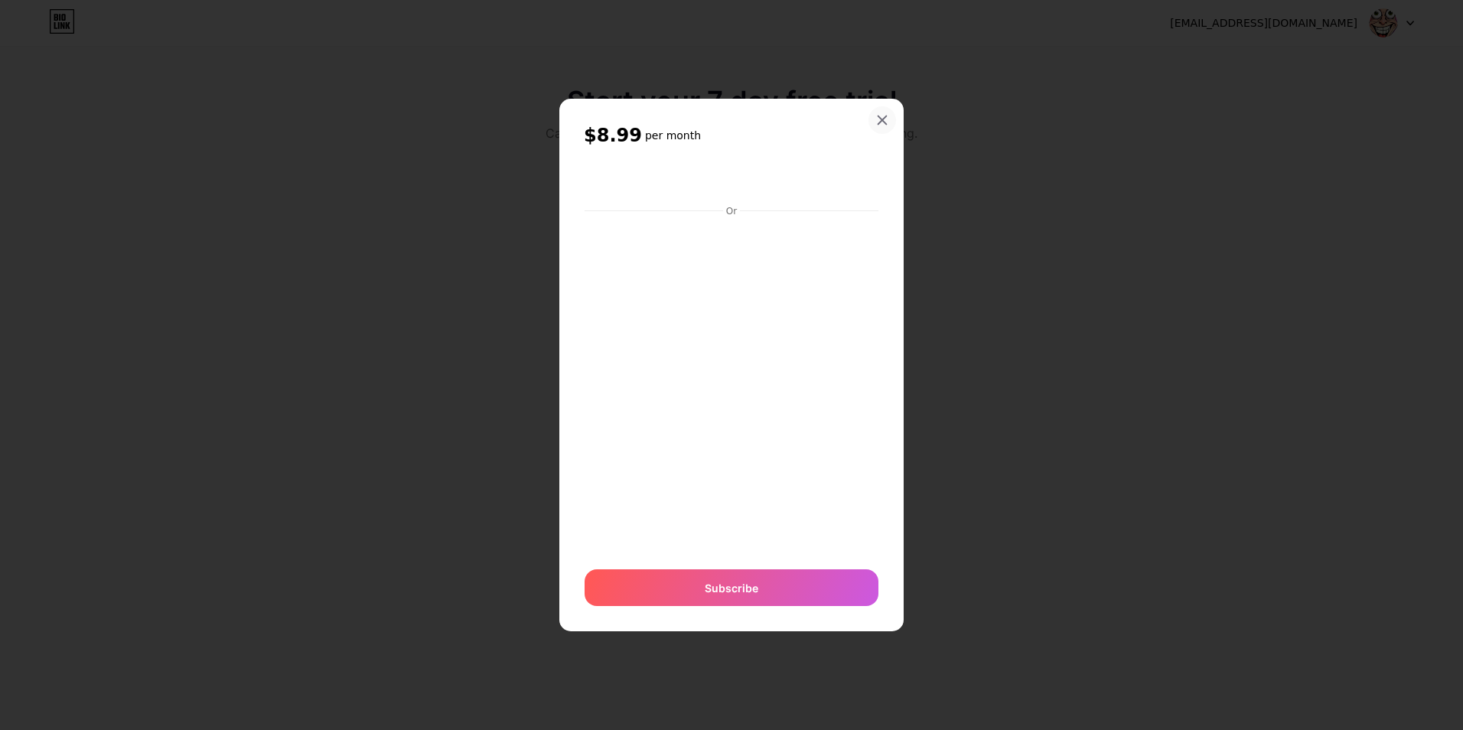
click at [880, 120] on icon at bounding box center [882, 120] width 12 height 12
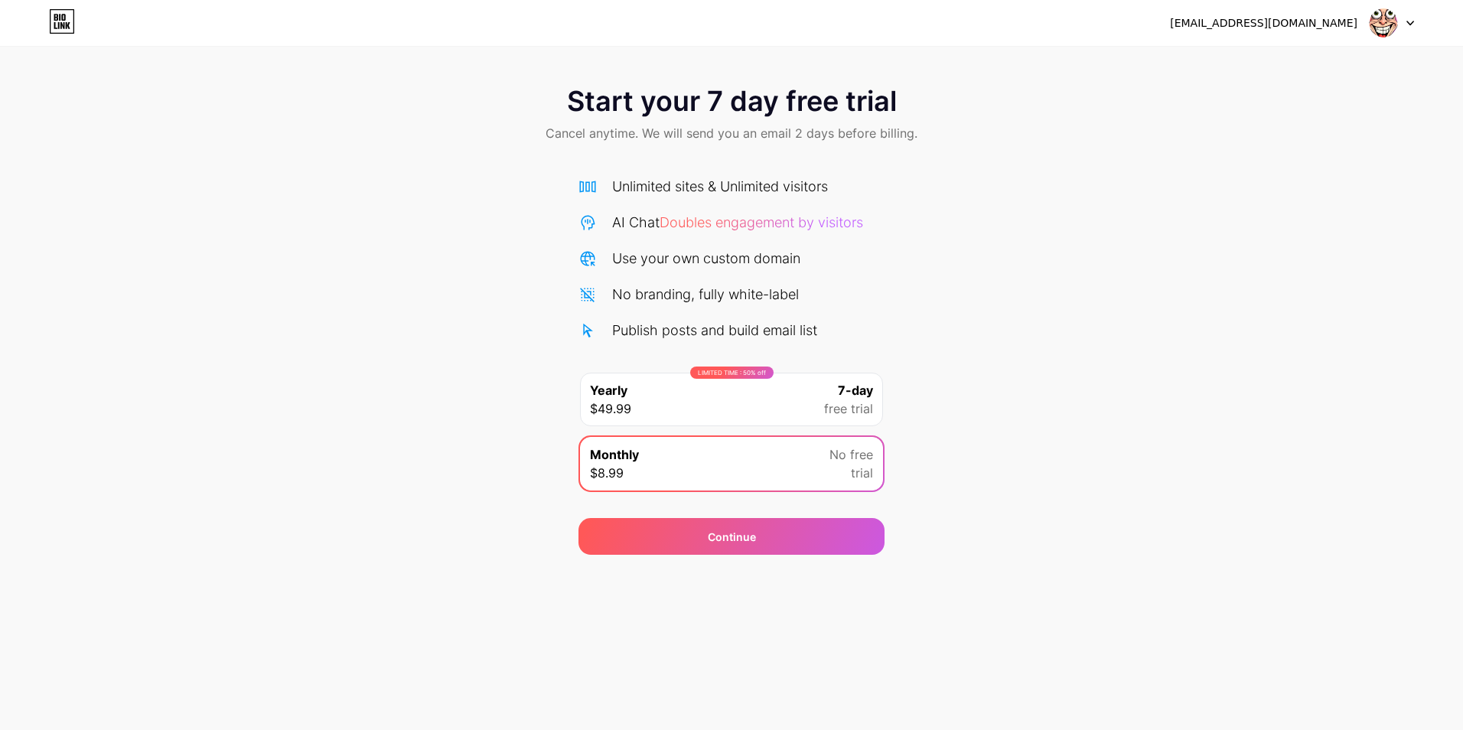
click at [66, 17] on icon at bounding box center [62, 21] width 26 height 24
click at [1402, 21] on div at bounding box center [1392, 23] width 44 height 28
click at [1357, 27] on div "[EMAIL_ADDRESS][DOMAIN_NAME]" at bounding box center [1264, 23] width 188 height 16
click at [1375, 19] on img at bounding box center [1383, 22] width 29 height 29
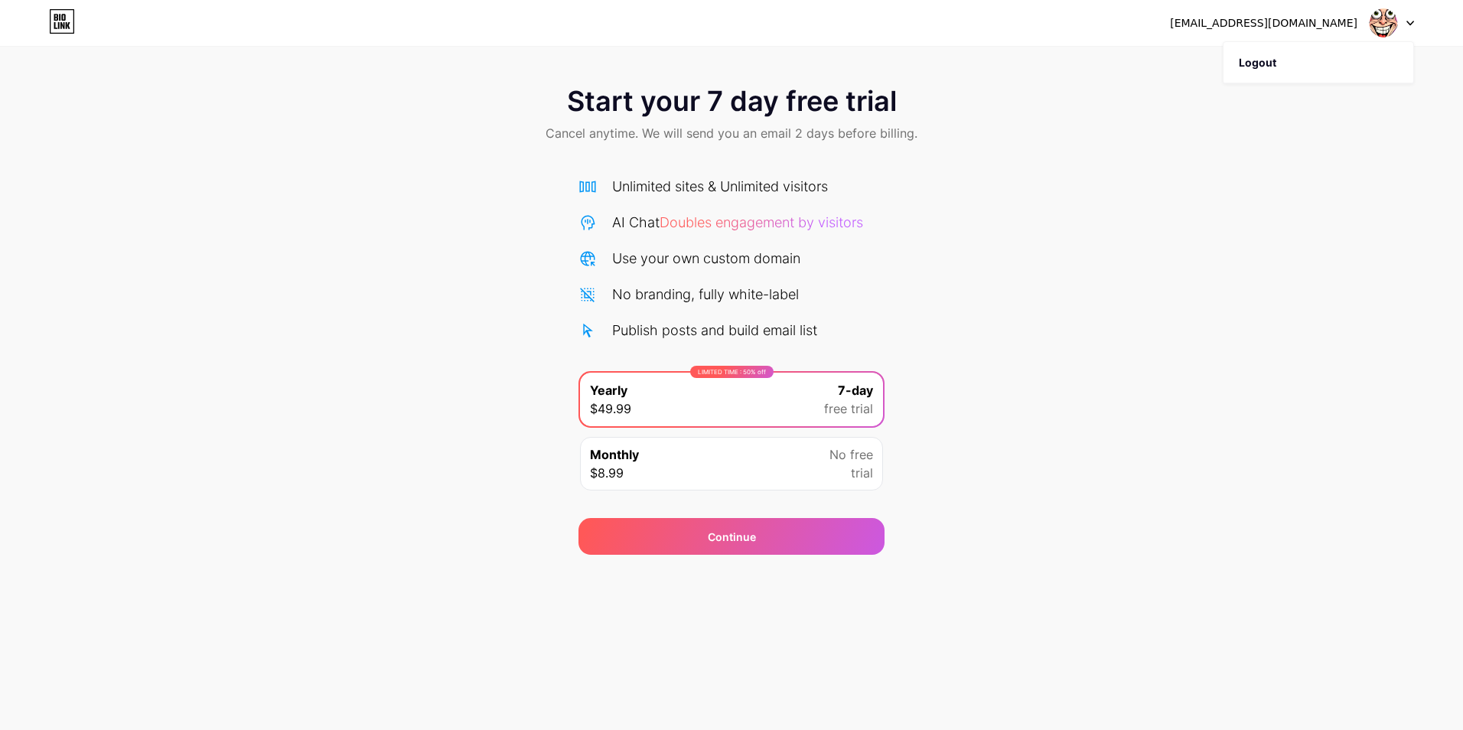
click at [1379, 18] on img at bounding box center [1383, 22] width 29 height 29
click at [1407, 14] on div at bounding box center [1392, 23] width 44 height 28
click at [1410, 21] on icon at bounding box center [1411, 23] width 8 height 5
click at [1264, 30] on div "[EMAIL_ADDRESS][DOMAIN_NAME]" at bounding box center [1264, 23] width 188 height 16
click at [1409, 23] on icon at bounding box center [1411, 23] width 6 height 4
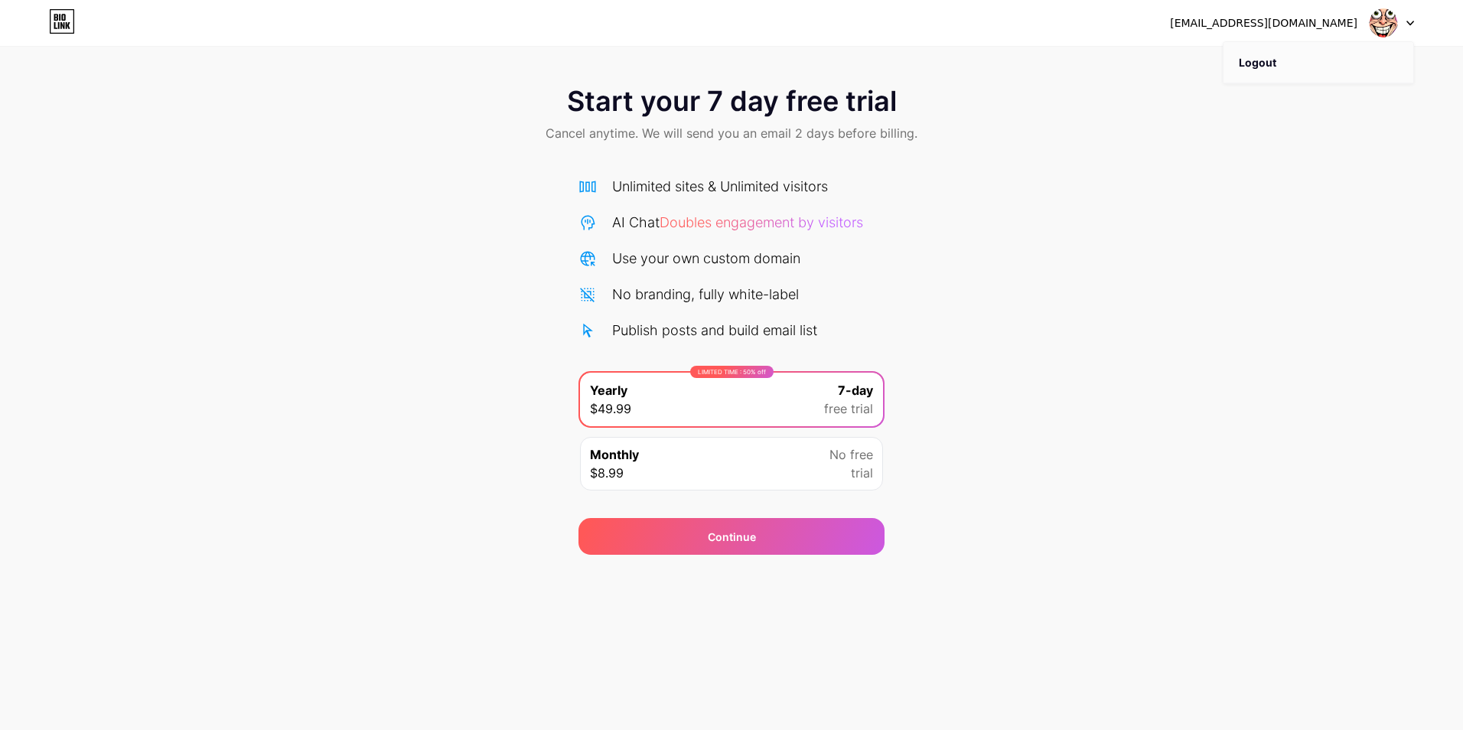
click at [1300, 55] on li "Logout" at bounding box center [1319, 62] width 190 height 41
